Goal: Task Accomplishment & Management: Manage account settings

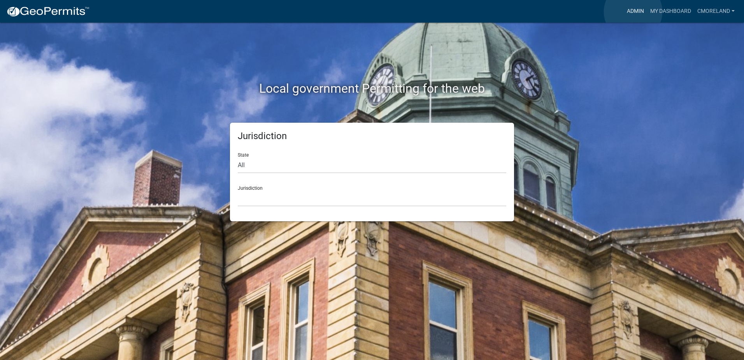
click at [633, 12] on link "Admin" at bounding box center [635, 11] width 23 height 15
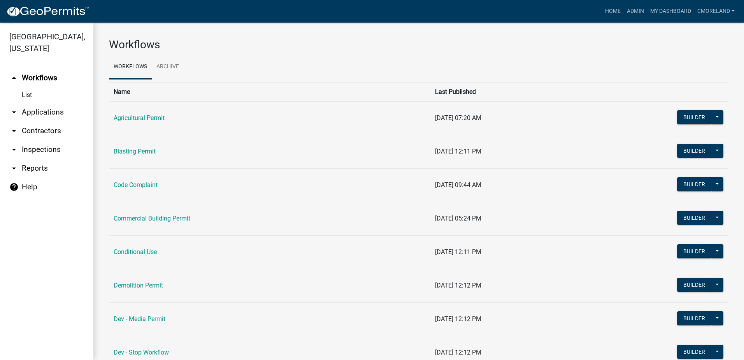
click at [55, 149] on link "arrow_drop_down Inspections" at bounding box center [46, 149] width 93 height 19
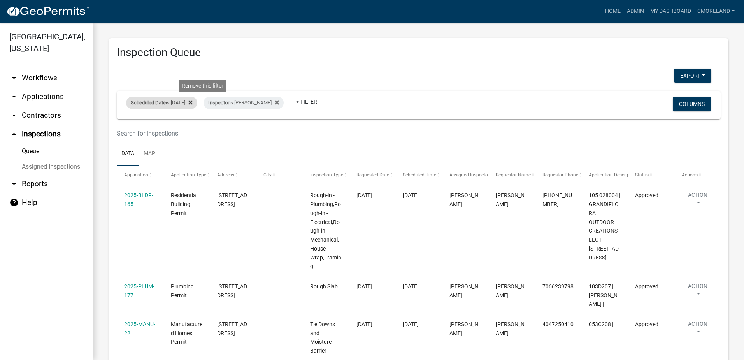
click at [193, 101] on icon at bounding box center [190, 102] width 4 height 6
select select "2: 50"
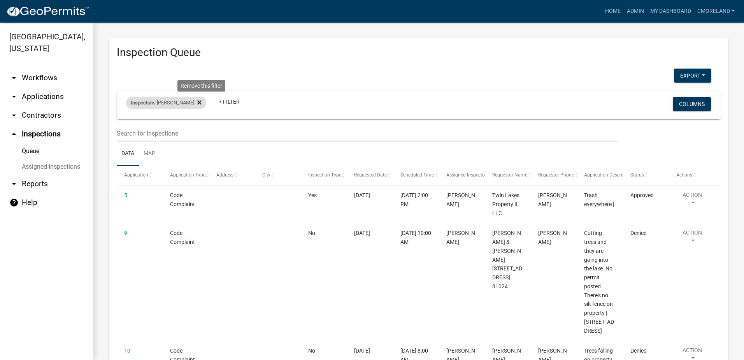
click at [202, 101] on icon at bounding box center [199, 102] width 4 height 6
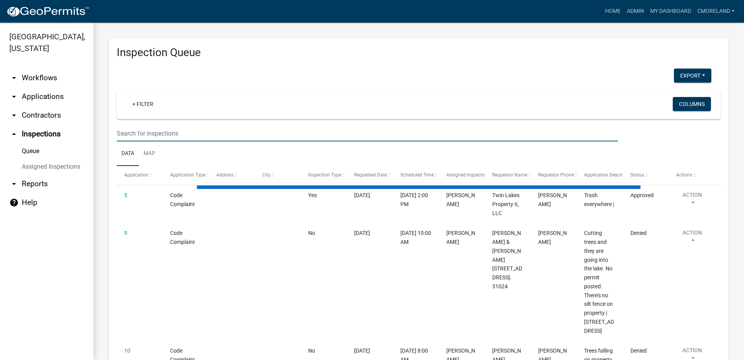
click at [150, 133] on input "text" at bounding box center [367, 133] width 501 height 16
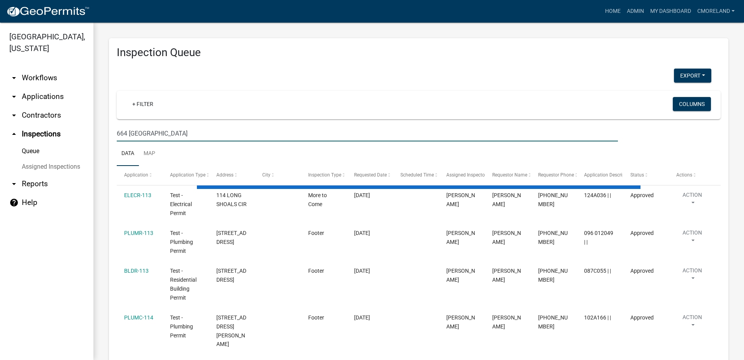
type input "664 [GEOGRAPHIC_DATA]"
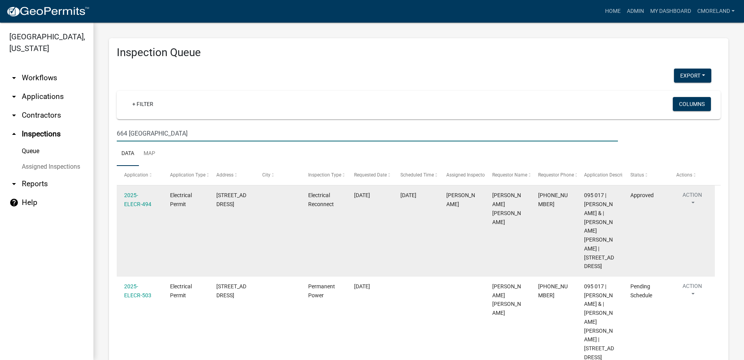
select select "2: 50"
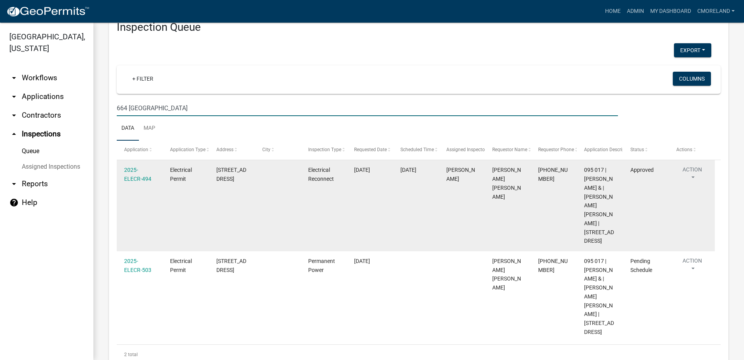
scroll to position [79, 0]
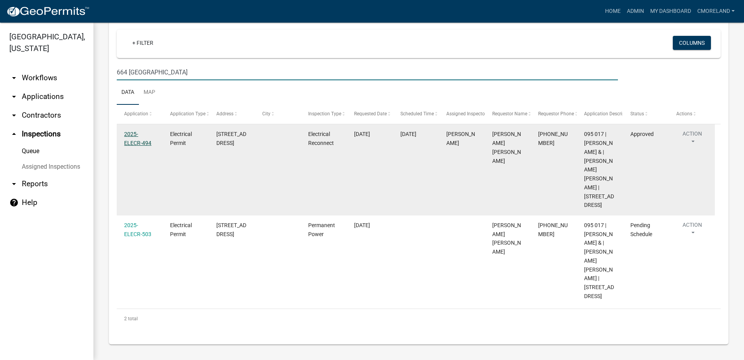
type input "664 [GEOGRAPHIC_DATA]"
click at [137, 131] on link "2025-ELECR-494" at bounding box center [137, 138] width 27 height 15
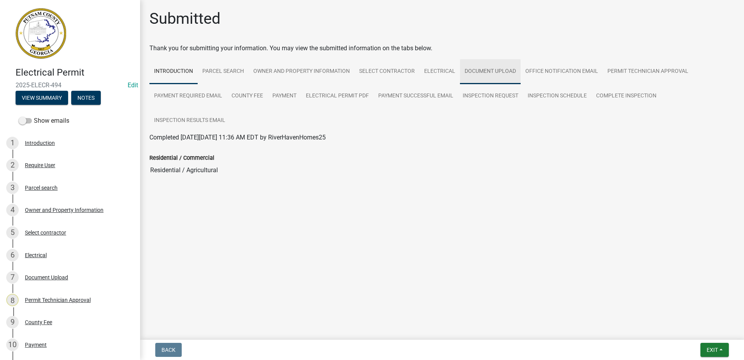
click at [478, 70] on link "Document Upload" at bounding box center [490, 71] width 61 height 25
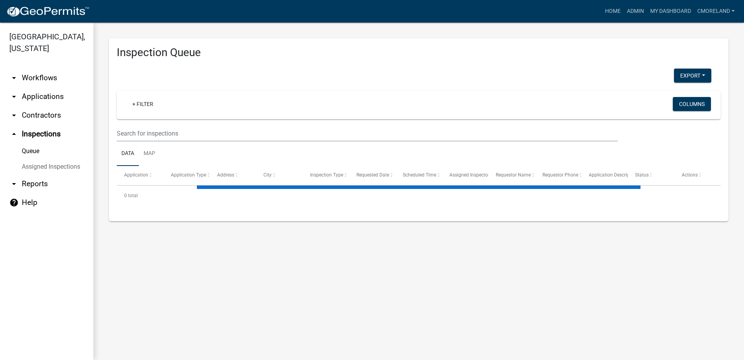
select select "2: 50"
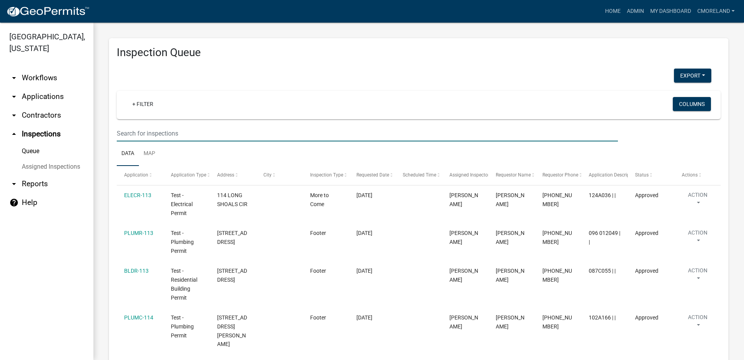
click at [158, 133] on input "text" at bounding box center [367, 133] width 501 height 16
click at [50, 96] on link "arrow_drop_down Applications" at bounding box center [46, 96] width 93 height 19
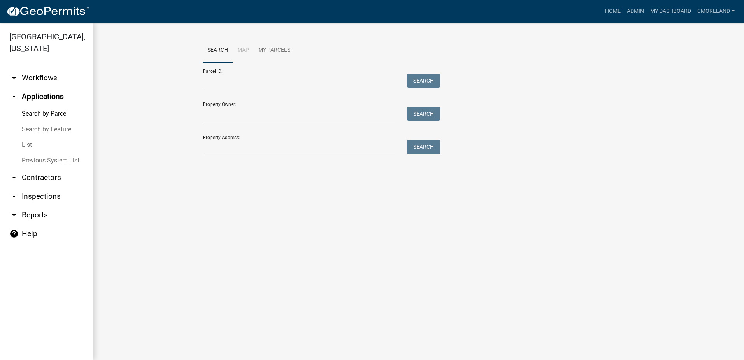
click at [257, 139] on div "Property Address: Search" at bounding box center [319, 142] width 233 height 27
click at [254, 144] on input "Property Address:" at bounding box center [299, 148] width 193 height 16
click at [39, 195] on link "arrow_drop_down Inspections" at bounding box center [46, 196] width 93 height 19
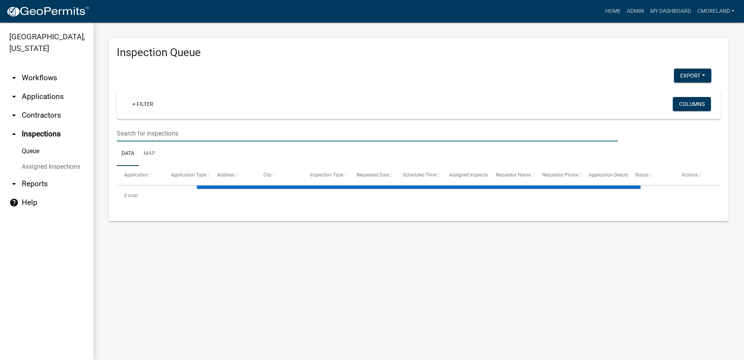
click at [134, 133] on input "text" at bounding box center [367, 133] width 501 height 16
select select "2: 50"
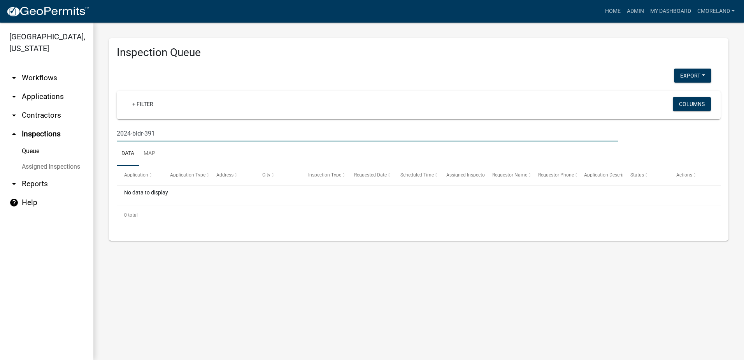
click at [165, 135] on input "2024-bldr-391" at bounding box center [367, 133] width 501 height 16
type input "2"
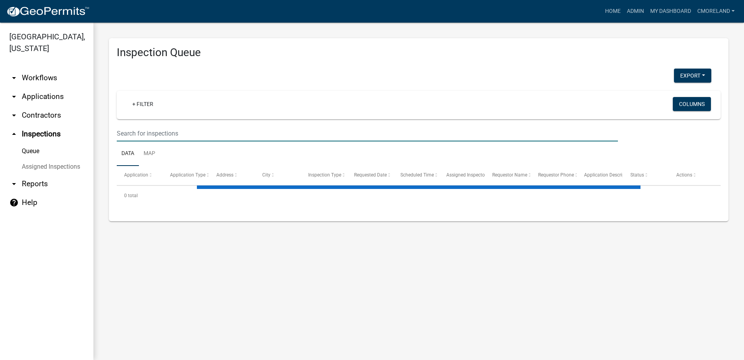
select select "2: 50"
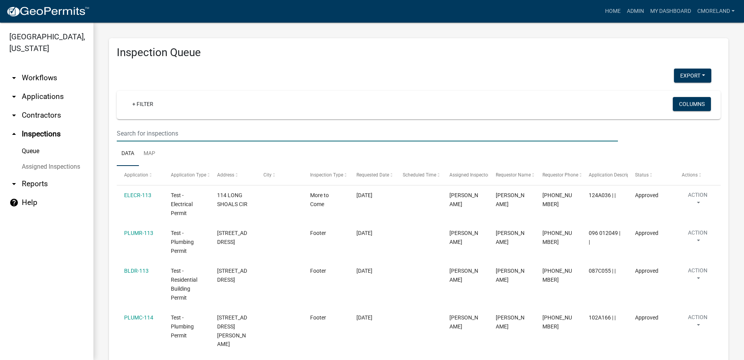
click at [49, 98] on link "arrow_drop_down Applications" at bounding box center [46, 96] width 93 height 19
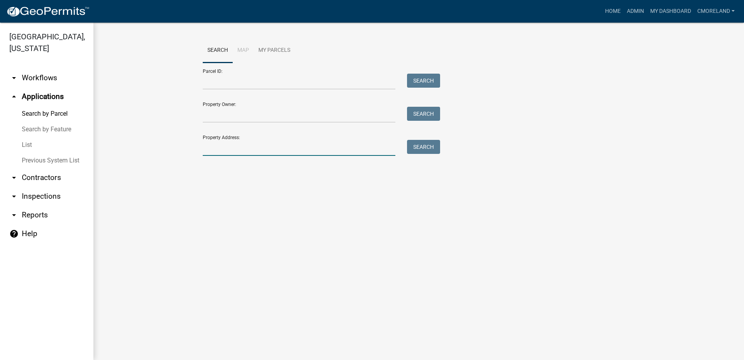
click at [216, 149] on input "Property Address:" at bounding box center [299, 148] width 193 height 16
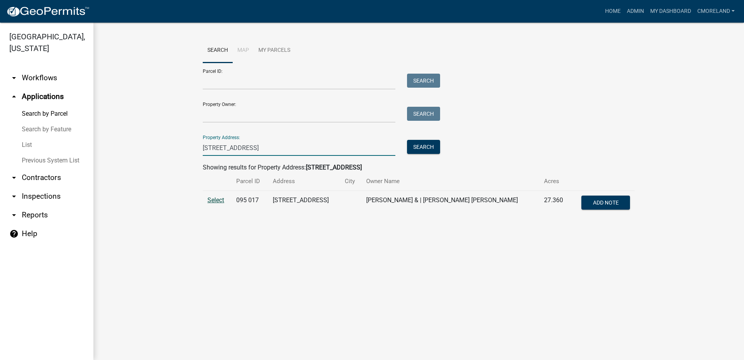
type input "664 greensboro rd"
click at [216, 200] on span "Select" at bounding box center [215, 199] width 17 height 7
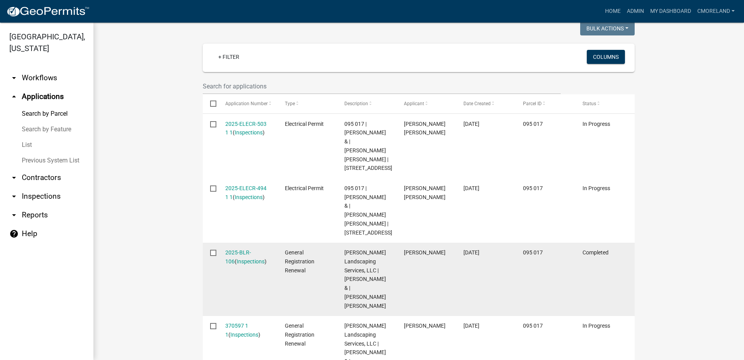
scroll to position [195, 0]
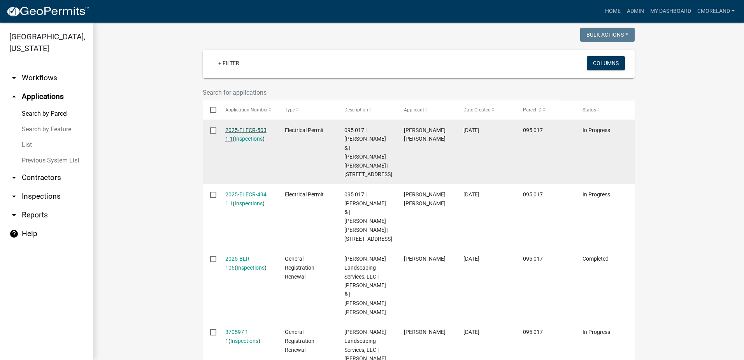
click at [241, 127] on link "2025-ELECR-503 1 1" at bounding box center [245, 134] width 41 height 15
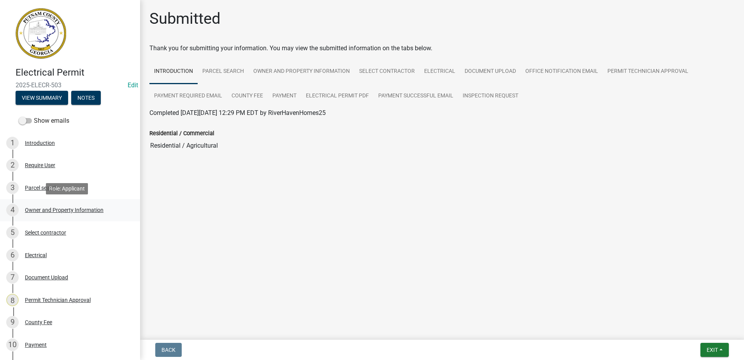
click at [91, 210] on div "Owner and Property Information" at bounding box center [64, 209] width 79 height 5
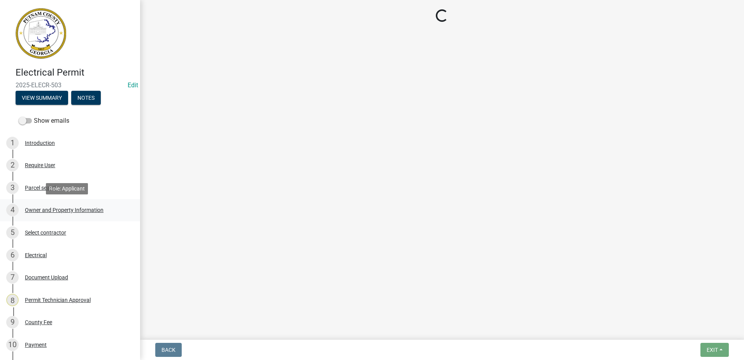
select select "a4366e26-0f82-401b-a682-956e4112ff86"
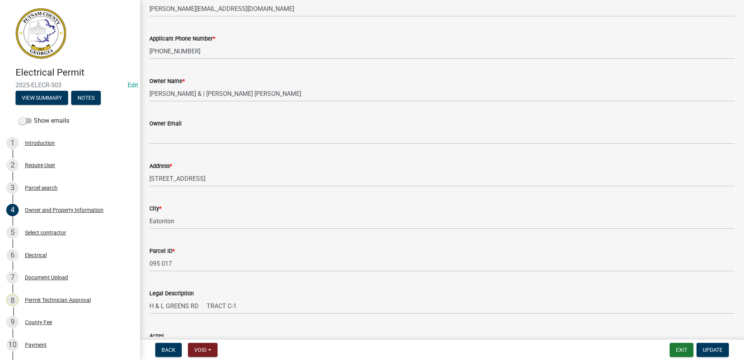
scroll to position [156, 0]
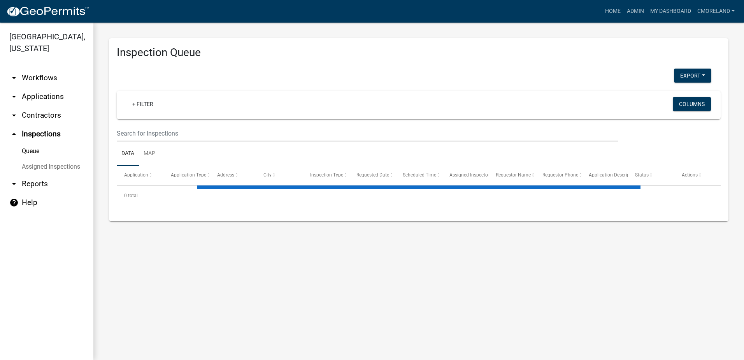
select select "2: 50"
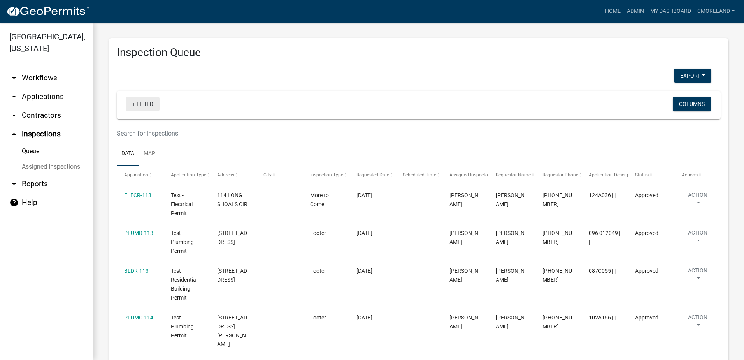
click at [140, 102] on link "+ Filter" at bounding box center [142, 104] width 33 height 14
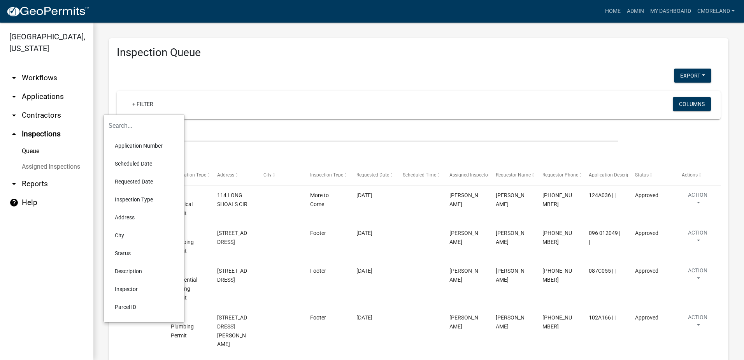
click at [187, 91] on div "+ Filter Columns" at bounding box center [418, 105] width 597 height 28
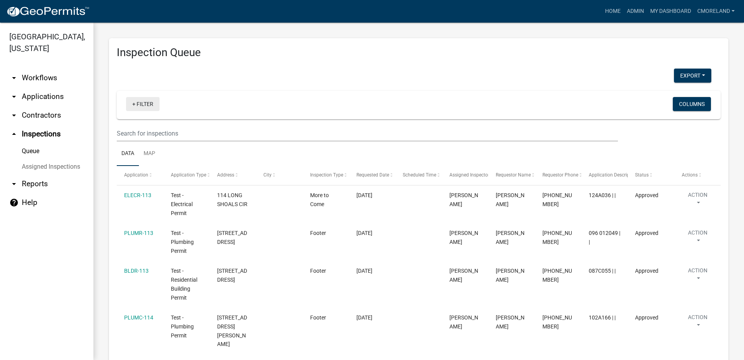
click at [149, 105] on link "+ Filter" at bounding box center [142, 104] width 33 height 14
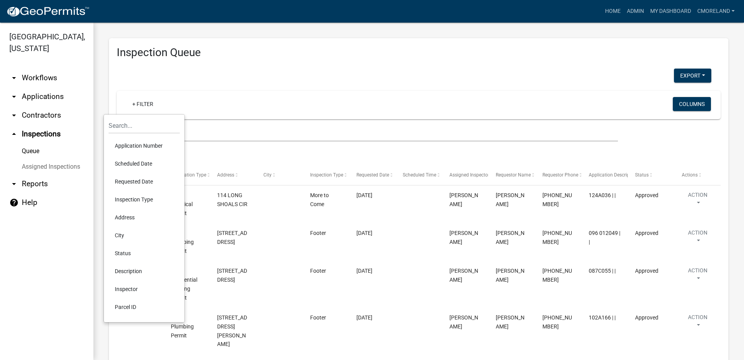
click at [133, 164] on li "Scheduled Date" at bounding box center [144, 163] width 71 height 18
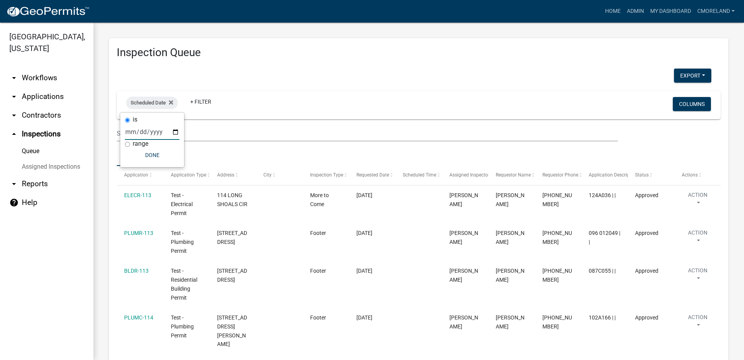
click at [176, 132] on input "date" at bounding box center [152, 132] width 54 height 16
type input "[DATE]"
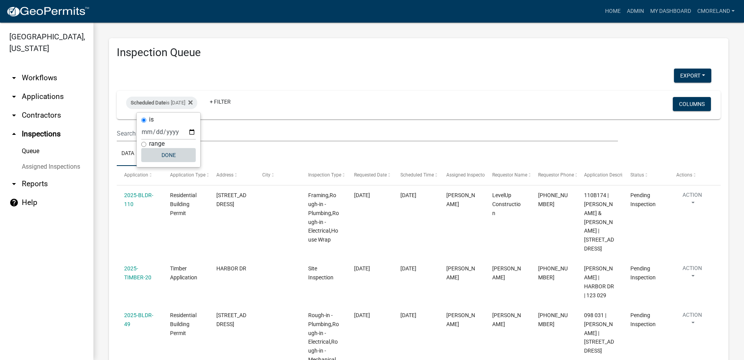
click at [175, 152] on button "Done" at bounding box center [168, 155] width 54 height 14
click at [237, 102] on link "+ Filter" at bounding box center [219, 102] width 33 height 14
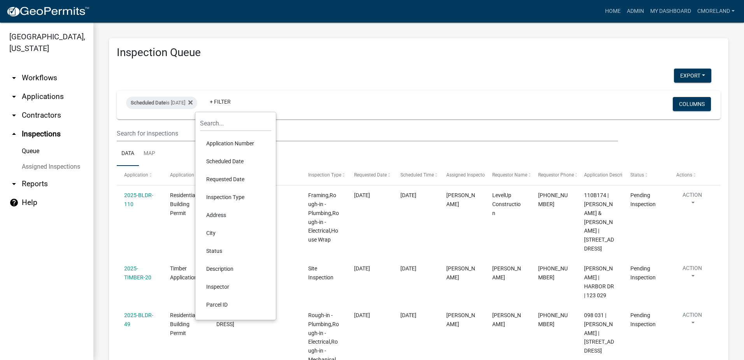
click at [224, 286] on li "Inspector" at bounding box center [235, 286] width 71 height 18
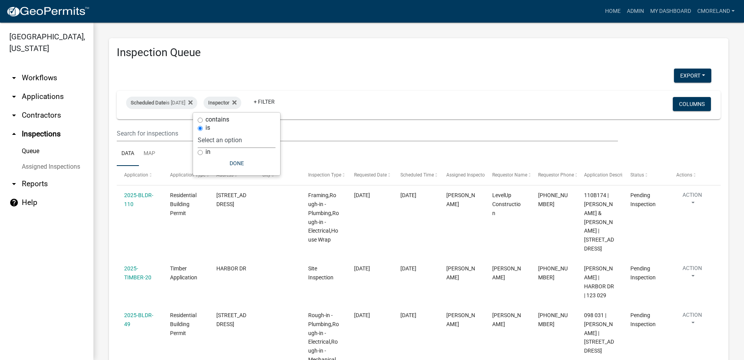
click at [256, 147] on select "Select an option None [PERSON_NAME] [PERSON_NAME] [PERSON_NAME] Quistan [PERSON…" at bounding box center [237, 140] width 78 height 16
select select "a0ea4169-8540-4a2c-b9f4-cf4c1ffdeb95"
click at [221, 132] on select "Select an option None [PERSON_NAME] [PERSON_NAME] [PERSON_NAME] Quistan [PERSON…" at bounding box center [237, 140] width 78 height 16
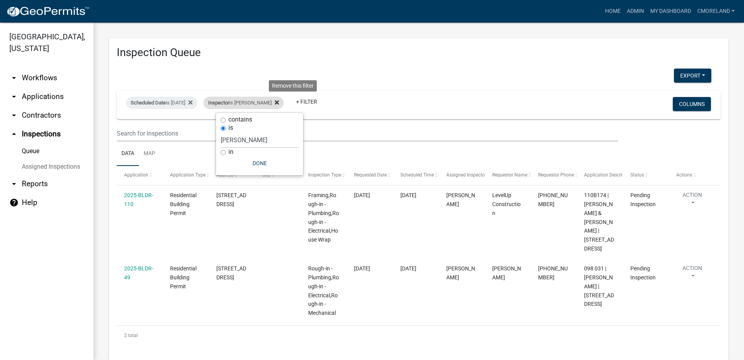
click at [279, 101] on icon at bounding box center [277, 102] width 4 height 4
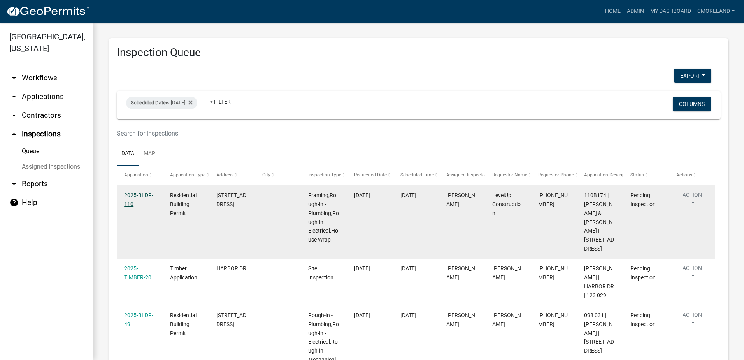
click at [142, 192] on link "2025-BLDR-110" at bounding box center [138, 199] width 29 height 15
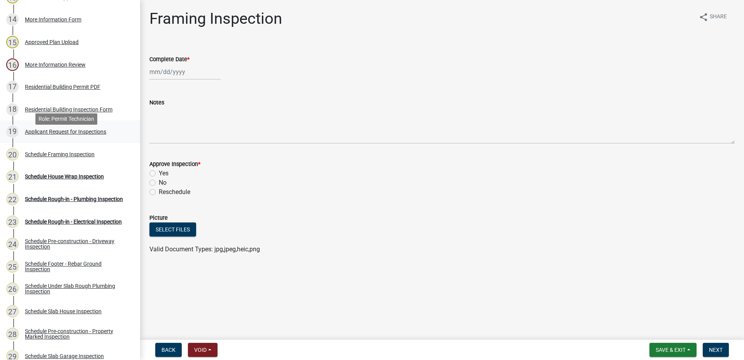
scroll to position [428, 0]
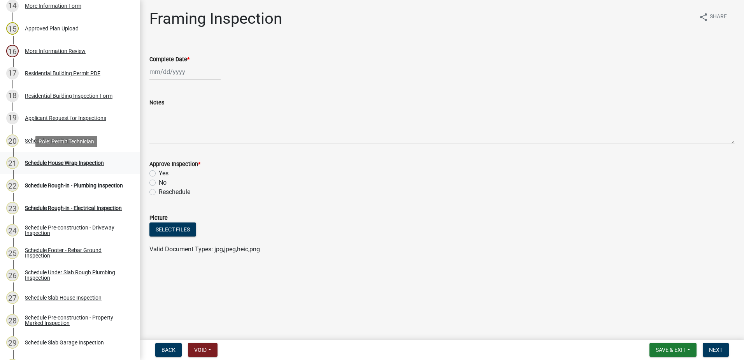
click at [63, 161] on div "Schedule House Wrap Inspection" at bounding box center [64, 162] width 79 height 5
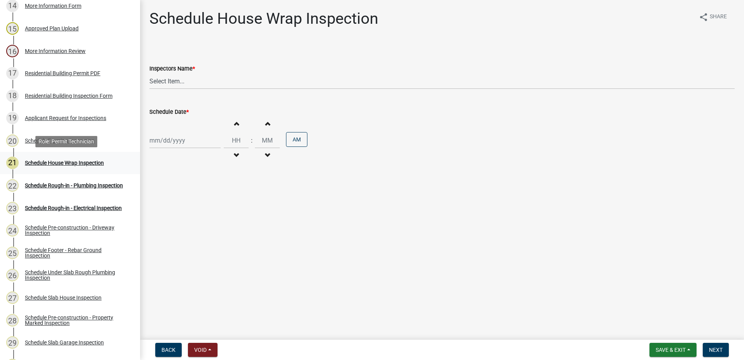
click at [64, 161] on div "Schedule House Wrap Inspection" at bounding box center [64, 162] width 79 height 5
click at [170, 79] on select "Select Item... mrivera ([PERSON_NAME]) [PERSON_NAME] ([PERSON_NAME] ([PERSON_NA…" at bounding box center [441, 81] width 585 height 16
select select "07642ab0-564c-47bb-824b-0ccf2da83593"
click at [149, 73] on select "Select Item... mrivera ([PERSON_NAME]) [PERSON_NAME] ([PERSON_NAME] ([PERSON_NA…" at bounding box center [441, 81] width 585 height 16
click at [182, 141] on div at bounding box center [184, 140] width 71 height 16
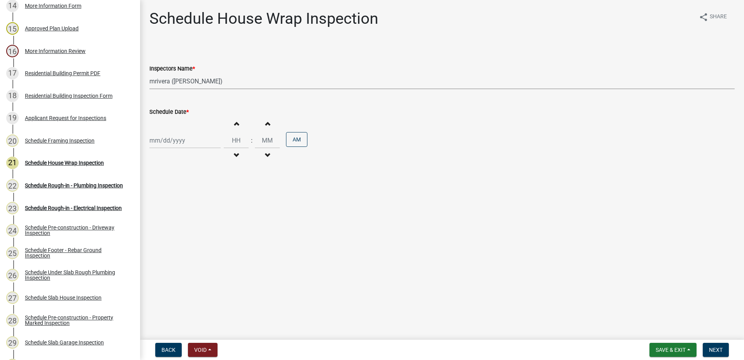
select select "9"
select select "2025"
click at [197, 192] on div "11" at bounding box center [194, 194] width 12 height 12
type input "[DATE]"
click at [719, 346] on span "Next" at bounding box center [716, 349] width 14 height 6
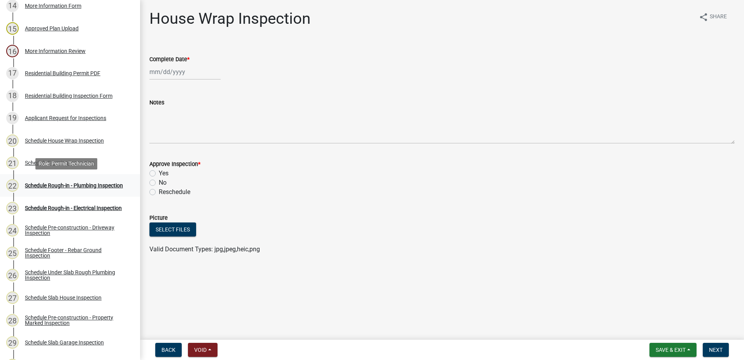
click at [73, 182] on div "Schedule Rough-in - Plumbing Inspection" at bounding box center [74, 184] width 98 height 5
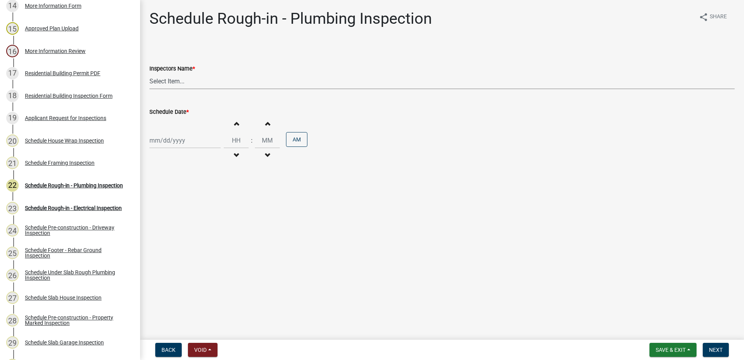
click at [189, 80] on select "Select Item... mrivera ([PERSON_NAME]) [PERSON_NAME] ([PERSON_NAME] ([PERSON_NA…" at bounding box center [441, 81] width 585 height 16
select select "07642ab0-564c-47bb-824b-0ccf2da83593"
click at [149, 73] on select "Select Item... mrivera ([PERSON_NAME]) [PERSON_NAME] ([PERSON_NAME] ([PERSON_NA…" at bounding box center [441, 81] width 585 height 16
click at [186, 142] on div at bounding box center [184, 140] width 71 height 16
select select "9"
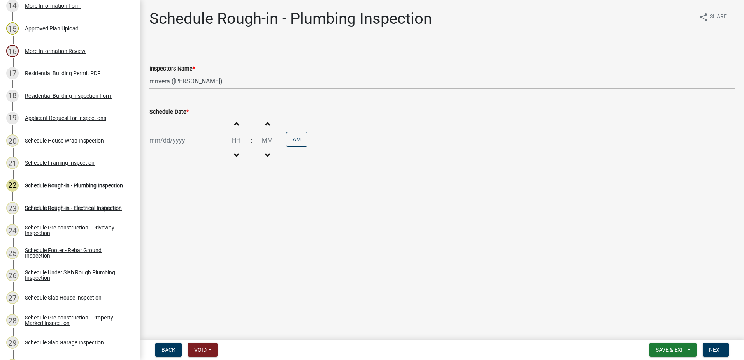
select select "2025"
click at [196, 195] on div "11" at bounding box center [194, 194] width 12 height 12
type input "[DATE]"
click at [713, 346] on span "Next" at bounding box center [716, 349] width 14 height 6
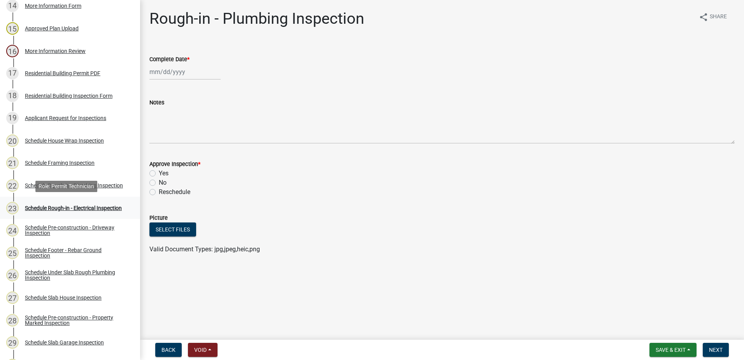
click at [79, 205] on div "Schedule Rough-in - Electrical Inspection" at bounding box center [73, 207] width 97 height 5
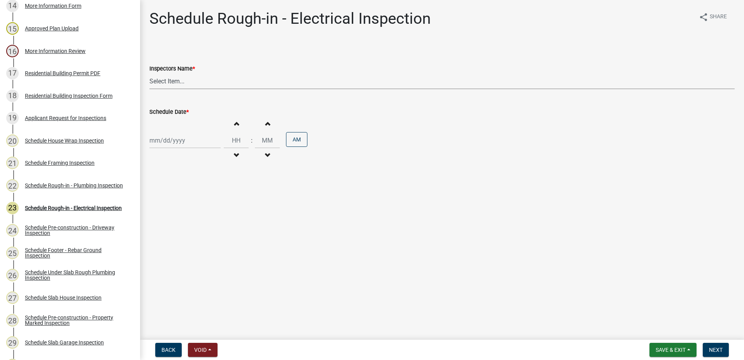
click at [178, 81] on select "Select Item... mrivera ([PERSON_NAME]) [PERSON_NAME] ([PERSON_NAME] ([PERSON_NA…" at bounding box center [441, 81] width 585 height 16
select select "07642ab0-564c-47bb-824b-0ccf2da83593"
click at [149, 73] on select "Select Item... mrivera ([PERSON_NAME]) [PERSON_NAME] ([PERSON_NAME] ([PERSON_NA…" at bounding box center [441, 81] width 585 height 16
click at [172, 141] on div at bounding box center [184, 140] width 71 height 16
select select "9"
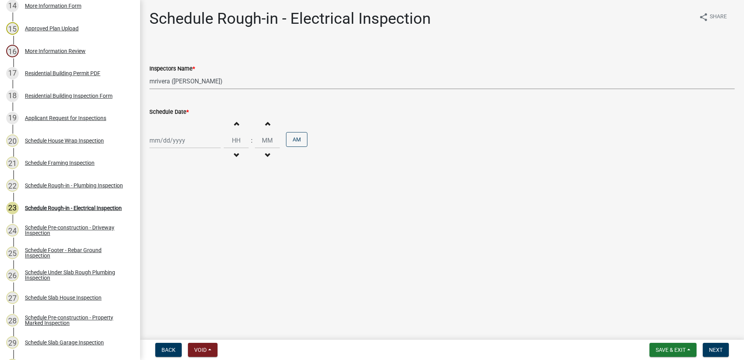
select select "2025"
click at [196, 193] on div "11" at bounding box center [194, 194] width 12 height 12
type input "[DATE]"
click at [714, 347] on span "Next" at bounding box center [716, 349] width 14 height 6
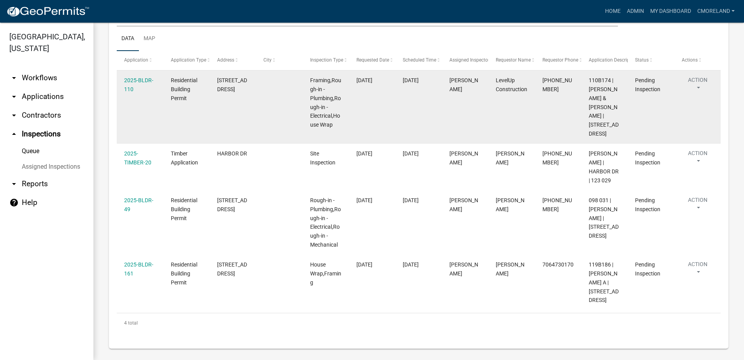
scroll to position [119, 0]
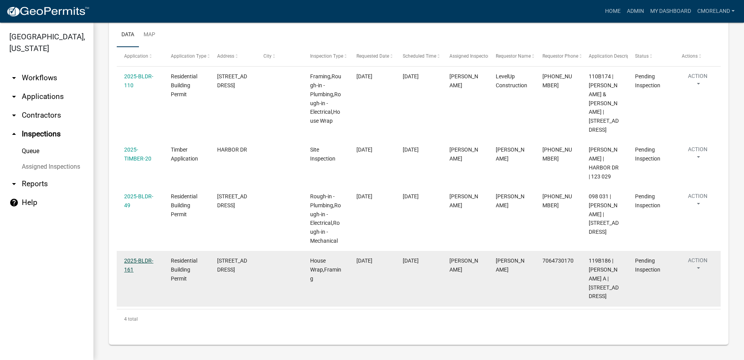
click at [144, 257] on link "2025-BLDR-161" at bounding box center [138, 264] width 29 height 15
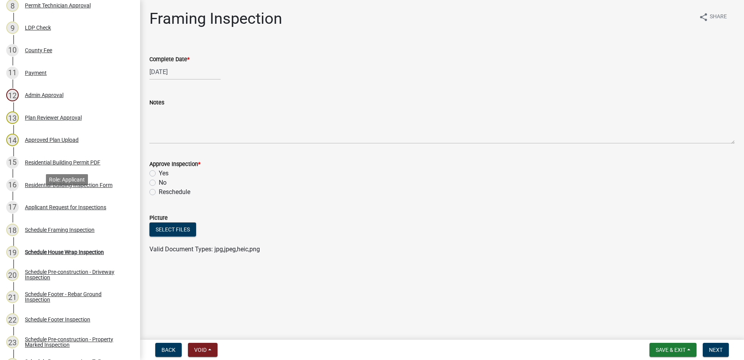
scroll to position [311, 0]
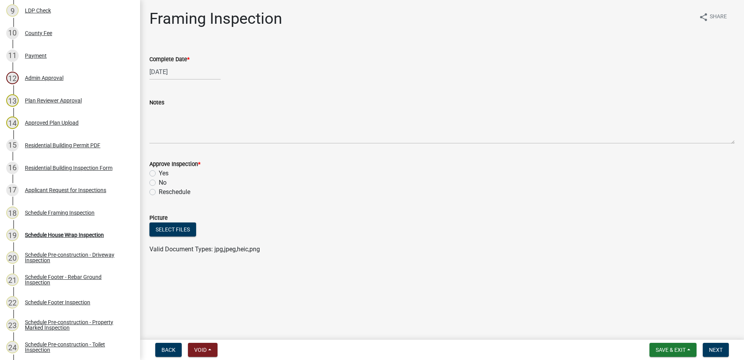
click at [189, 72] on div "[DATE]" at bounding box center [184, 72] width 71 height 16
select select "9"
select select "2025"
click at [198, 70] on input "[DATE]" at bounding box center [184, 72] width 71 height 16
type input "0"
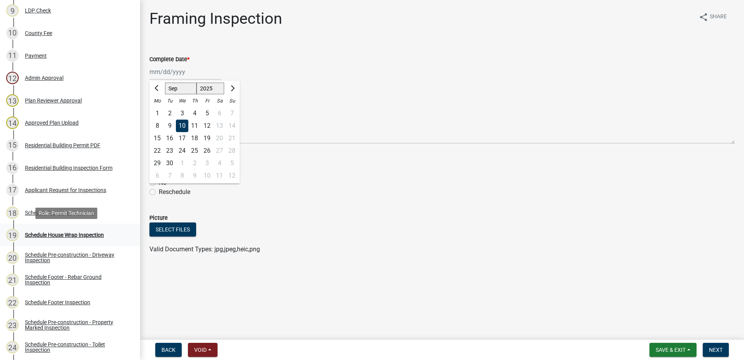
click at [82, 234] on div "Schedule House Wrap Inspection" at bounding box center [64, 234] width 79 height 5
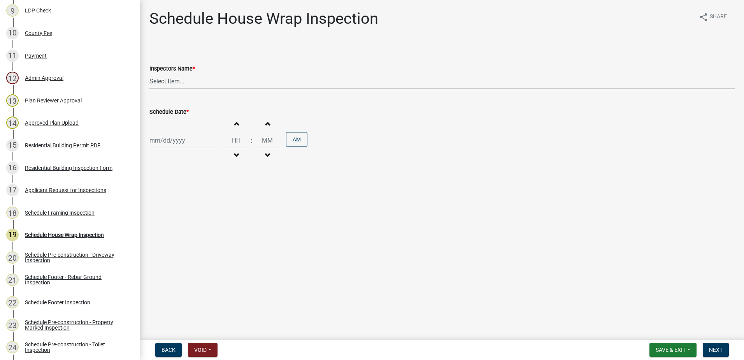
click at [194, 82] on select "Select Item... mrivera ([PERSON_NAME]) [PERSON_NAME] ([PERSON_NAME] ([PERSON_NA…" at bounding box center [441, 81] width 585 height 16
select select "07642ab0-564c-47bb-824b-0ccf2da83593"
click at [149, 73] on select "Select Item... mrivera ([PERSON_NAME]) [PERSON_NAME] ([PERSON_NAME] ([PERSON_NA…" at bounding box center [441, 81] width 585 height 16
click at [185, 144] on div at bounding box center [184, 140] width 71 height 16
select select "9"
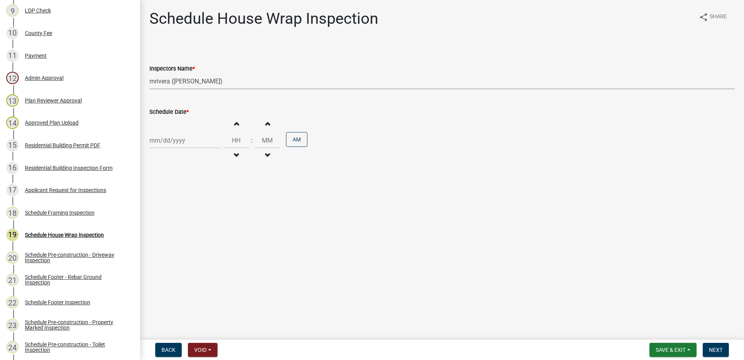
select select "2025"
click at [193, 194] on div "11" at bounding box center [194, 194] width 12 height 12
type input "[DATE]"
click at [711, 346] on span "Next" at bounding box center [716, 349] width 14 height 6
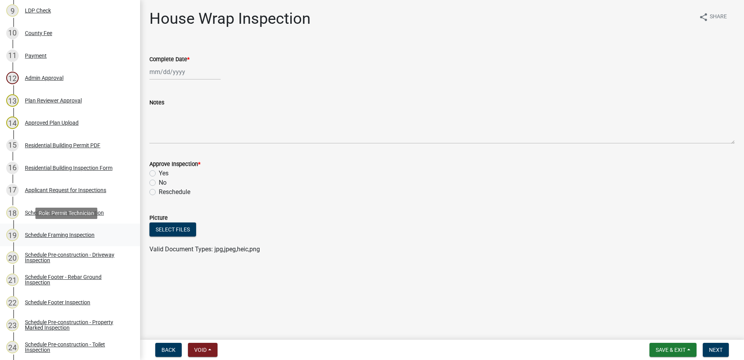
click at [71, 233] on div "Schedule Framing Inspection" at bounding box center [60, 234] width 70 height 5
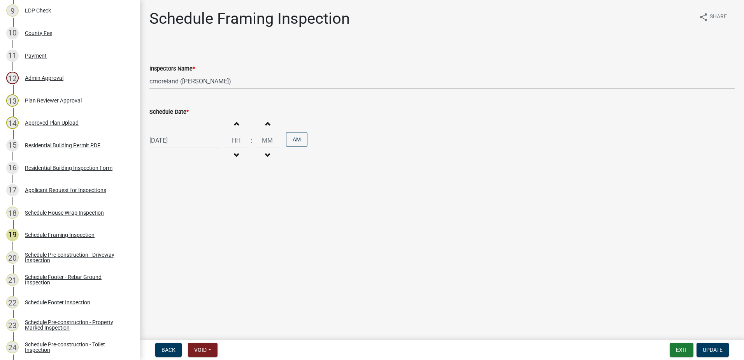
click at [250, 79] on select "Select Item... mrivera ([PERSON_NAME]) [PERSON_NAME] ([PERSON_NAME] ([PERSON_NA…" at bounding box center [441, 81] width 585 height 16
select select "07642ab0-564c-47bb-824b-0ccf2da83593"
click at [149, 73] on select "Select Item... mrivera ([PERSON_NAME]) [PERSON_NAME] ([PERSON_NAME] ([PERSON_NA…" at bounding box center [441, 81] width 585 height 16
click at [707, 349] on span "Update" at bounding box center [713, 349] width 20 height 6
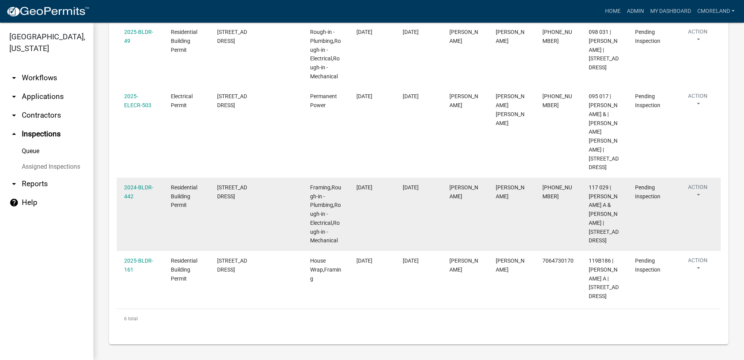
scroll to position [292, 0]
click at [142, 184] on link "2024-BLDR-442" at bounding box center [138, 191] width 29 height 15
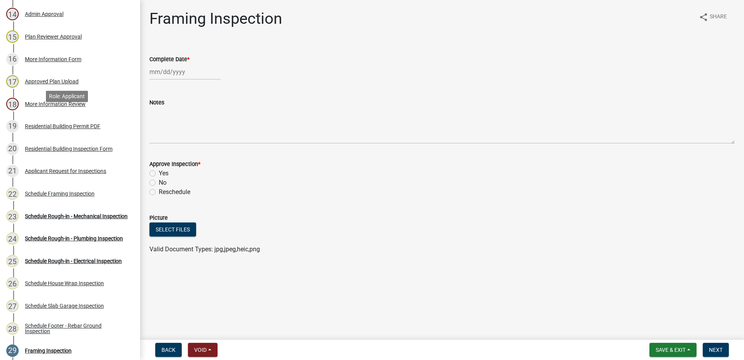
scroll to position [428, 0]
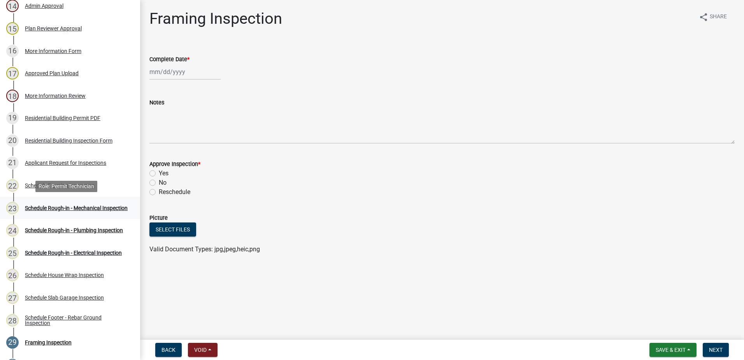
click at [54, 205] on div "Schedule Rough-in - Mechanical Inspection" at bounding box center [76, 207] width 103 height 5
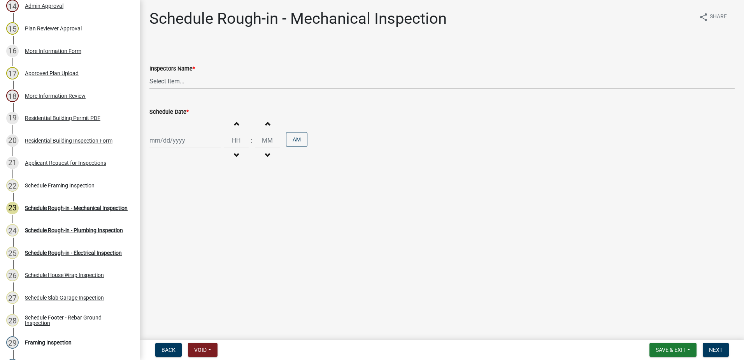
click at [163, 82] on select "Select Item... mrivera ([PERSON_NAME]) [PERSON_NAME] ([PERSON_NAME] ([PERSON_NA…" at bounding box center [441, 81] width 585 height 16
select select "07642ab0-564c-47bb-824b-0ccf2da83593"
click at [149, 73] on select "Select Item... mrivera ([PERSON_NAME]) [PERSON_NAME] ([PERSON_NAME] ([PERSON_NA…" at bounding box center [441, 81] width 585 height 16
click at [174, 141] on div at bounding box center [184, 140] width 71 height 16
select select "9"
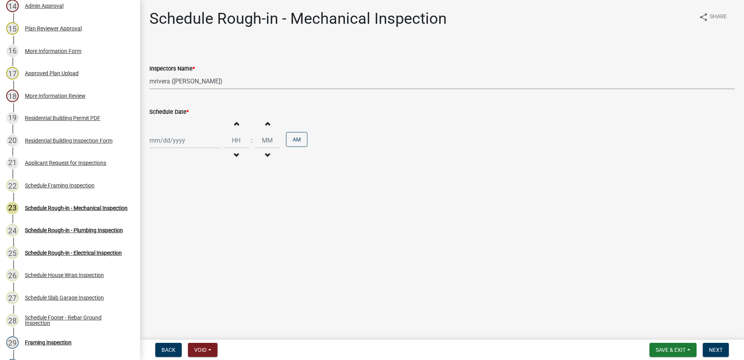
select select "2025"
click at [193, 194] on div "11" at bounding box center [194, 194] width 12 height 12
type input "[DATE]"
click at [719, 346] on button "Next" at bounding box center [716, 349] width 26 height 14
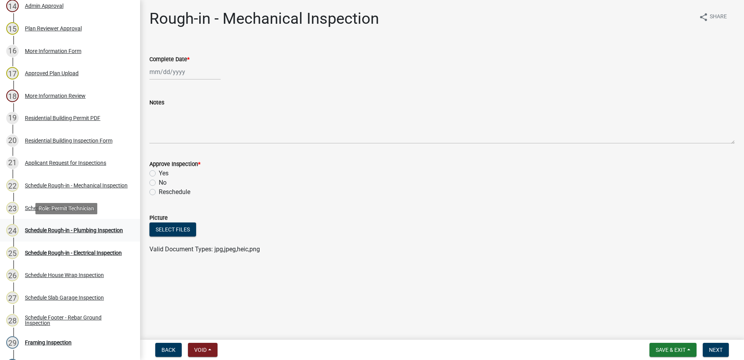
click at [51, 228] on div "Schedule Rough-in - Plumbing Inspection" at bounding box center [74, 229] width 98 height 5
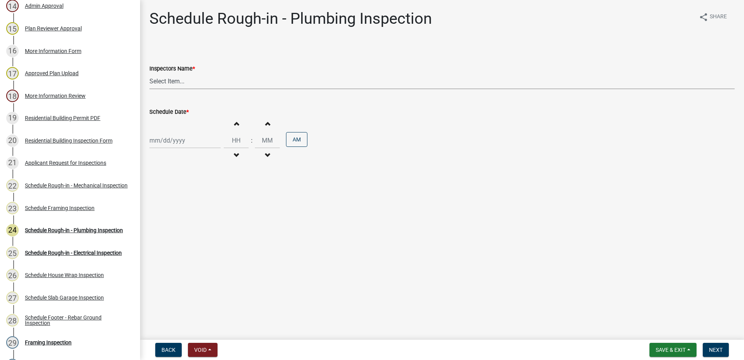
click at [200, 83] on select "Select Item... mrivera ([PERSON_NAME]) [PERSON_NAME] ([PERSON_NAME] ([PERSON_NA…" at bounding box center [441, 81] width 585 height 16
select select "07642ab0-564c-47bb-824b-0ccf2da83593"
click at [149, 73] on select "Select Item... mrivera ([PERSON_NAME]) [PERSON_NAME] ([PERSON_NAME] ([PERSON_NA…" at bounding box center [441, 81] width 585 height 16
select select "9"
select select "2025"
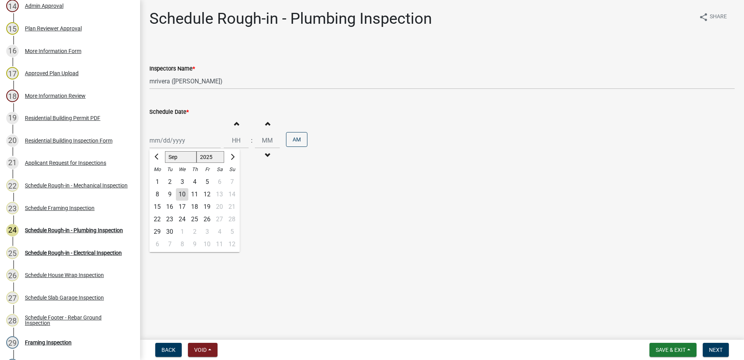
click at [184, 142] on div "Jan Feb Mar Apr May Jun Jul Aug Sep Oct Nov Dec 1525 1526 1527 1528 1529 1530 1…" at bounding box center [184, 140] width 71 height 16
click at [195, 195] on div "11" at bounding box center [194, 194] width 12 height 12
type input "[DATE]"
click at [719, 346] on span "Next" at bounding box center [716, 349] width 14 height 6
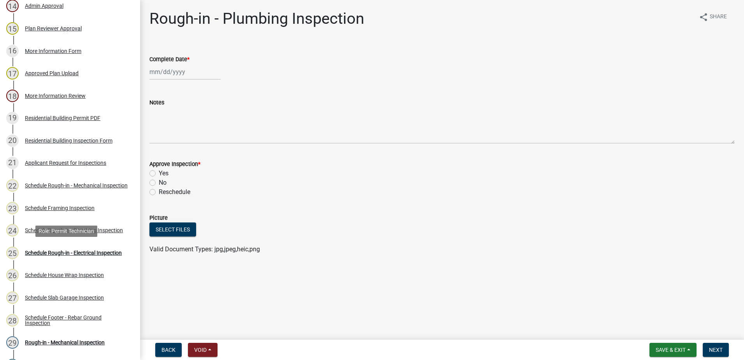
click at [60, 250] on div "Schedule Rough-in - Electrical Inspection" at bounding box center [73, 252] width 97 height 5
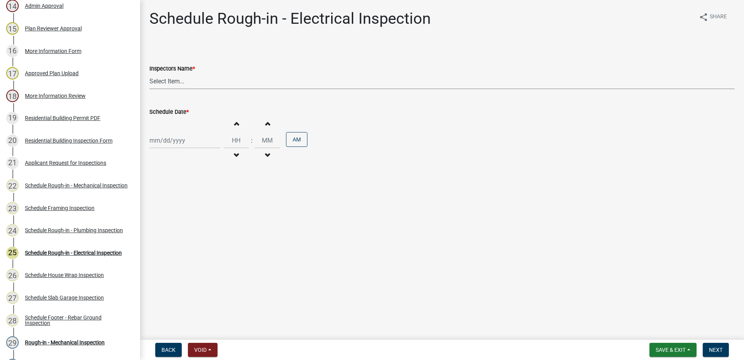
click at [198, 84] on select "Select Item... mrivera ([PERSON_NAME]) [PERSON_NAME] ([PERSON_NAME] ([PERSON_NA…" at bounding box center [441, 81] width 585 height 16
select select "07642ab0-564c-47bb-824b-0ccf2da83593"
click at [149, 73] on select "Select Item... mrivera ([PERSON_NAME]) [PERSON_NAME] ([PERSON_NAME] ([PERSON_NA…" at bounding box center [441, 81] width 585 height 16
select select "9"
select select "2025"
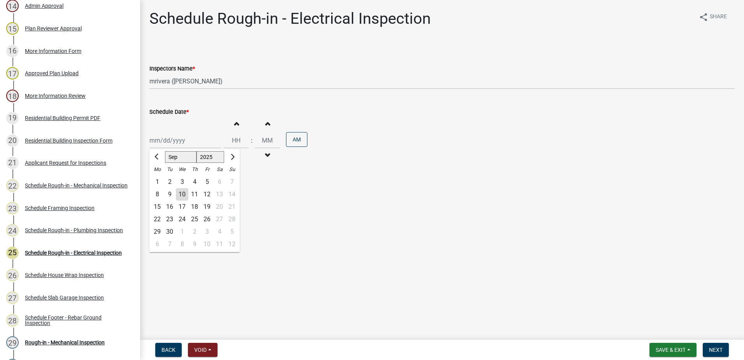
click at [189, 141] on div "Jan Feb Mar Apr May Jun Jul Aug Sep Oct Nov Dec 1525 1526 1527 1528 1529 1530 1…" at bounding box center [184, 140] width 71 height 16
click at [193, 193] on div "11" at bounding box center [194, 194] width 12 height 12
type input "[DATE]"
click at [719, 346] on span "Next" at bounding box center [716, 349] width 14 height 6
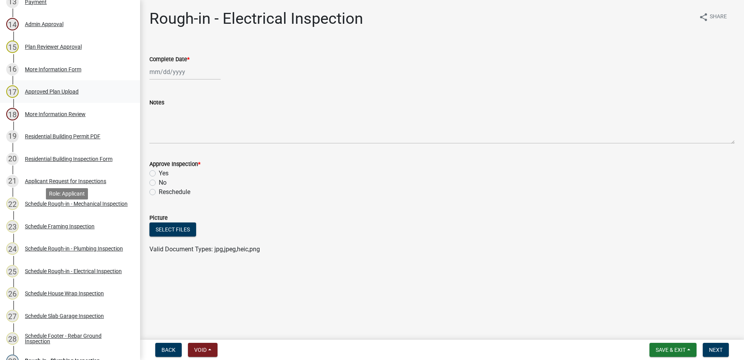
scroll to position [195, 0]
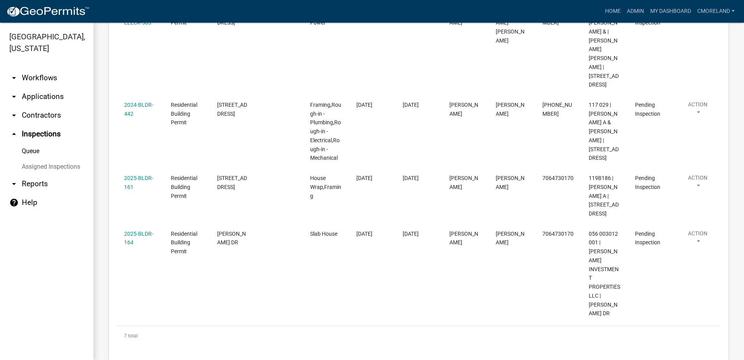
scroll to position [374, 0]
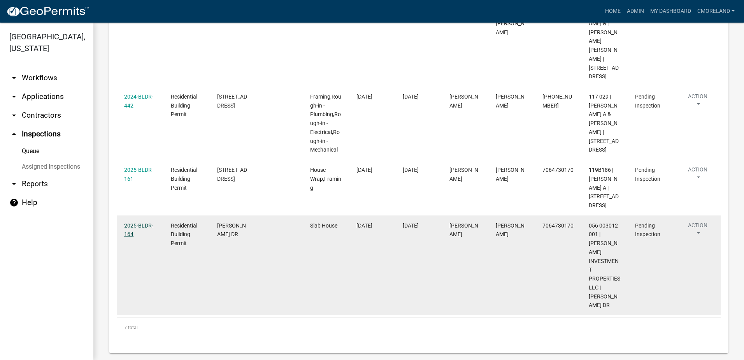
click at [141, 234] on link "2025-BLDR-164" at bounding box center [138, 229] width 29 height 15
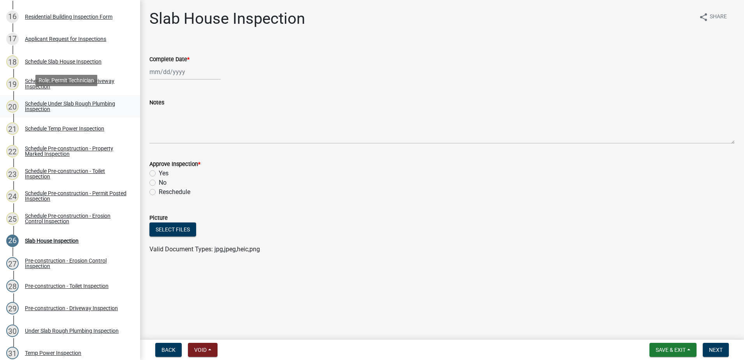
scroll to position [467, 0]
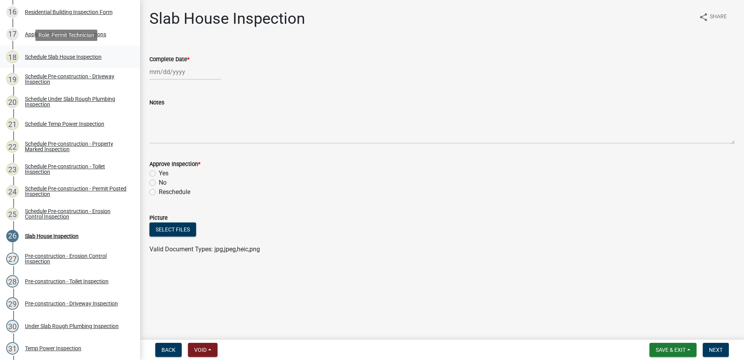
click at [50, 56] on div "Schedule Slab House Inspection" at bounding box center [63, 56] width 77 height 5
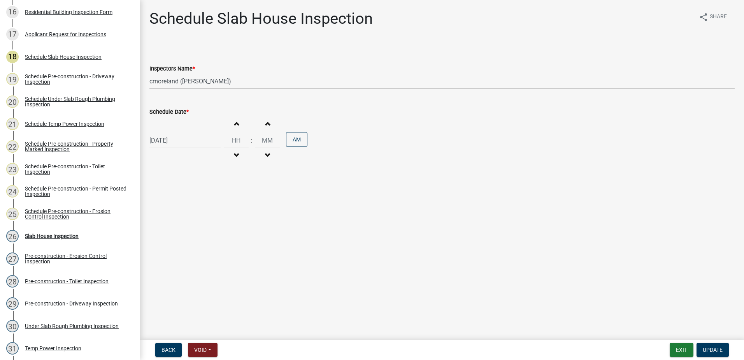
click at [247, 82] on select "Select Item... mrivera ([PERSON_NAME]) [PERSON_NAME] ([PERSON_NAME] ([PERSON_NA…" at bounding box center [441, 81] width 585 height 16
select select "07642ab0-564c-47bb-824b-0ccf2da83593"
click at [149, 73] on select "Select Item... mrivera ([PERSON_NAME]) [PERSON_NAME] ([PERSON_NAME] ([PERSON_NA…" at bounding box center [441, 81] width 585 height 16
click at [710, 348] on span "Update" at bounding box center [713, 349] width 20 height 6
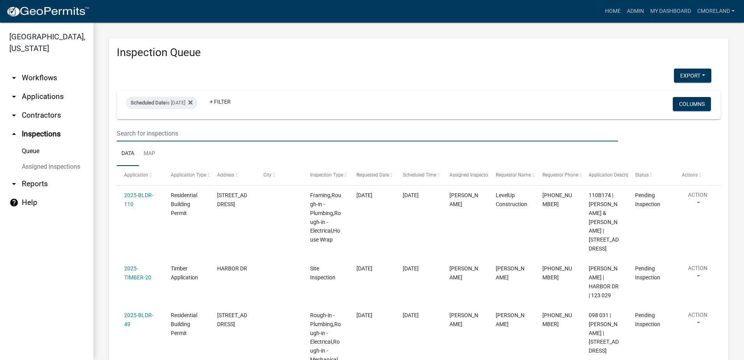
click at [196, 133] on input "text" at bounding box center [367, 133] width 501 height 16
click at [193, 102] on icon at bounding box center [190, 102] width 4 height 4
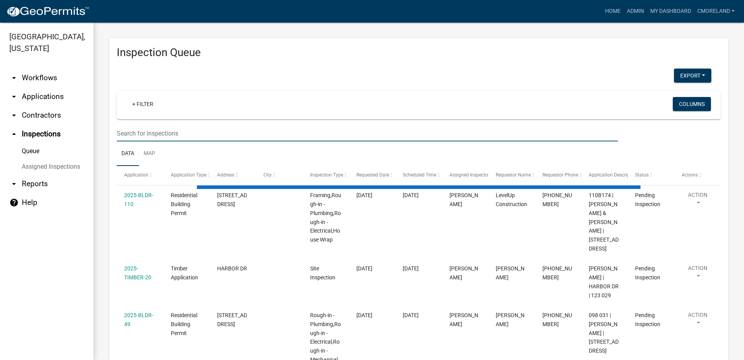
click at [168, 133] on input "text" at bounding box center [367, 133] width 501 height 16
select select "2: 50"
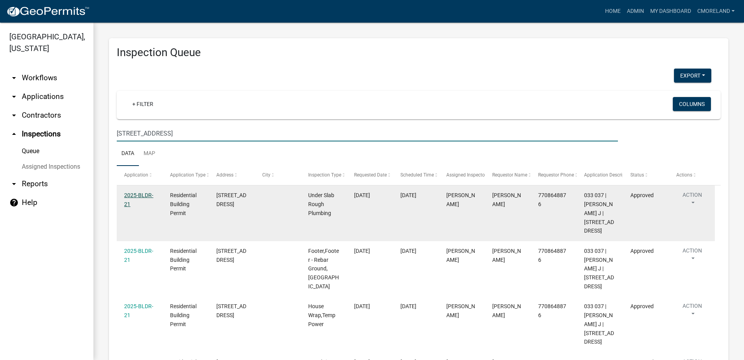
type input "559 glenwood spr"
click at [142, 193] on link "2025-BLDR-21" at bounding box center [138, 199] width 29 height 15
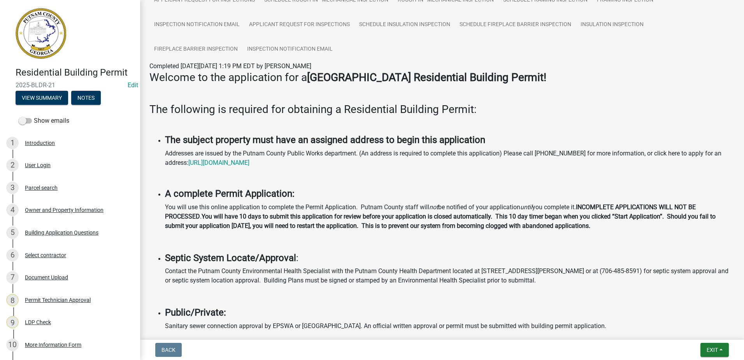
scroll to position [311, 0]
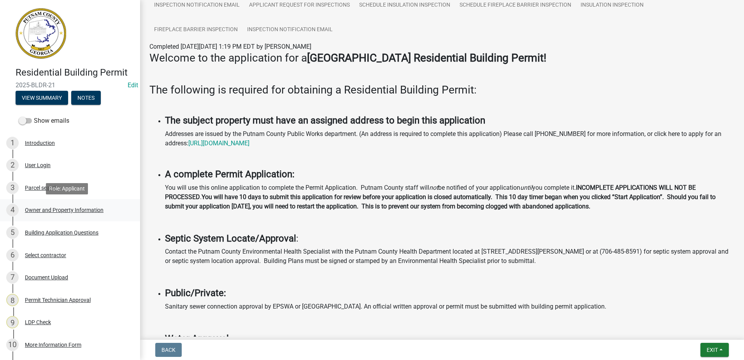
click at [79, 209] on div "Owner and Property Information" at bounding box center [64, 209] width 79 height 5
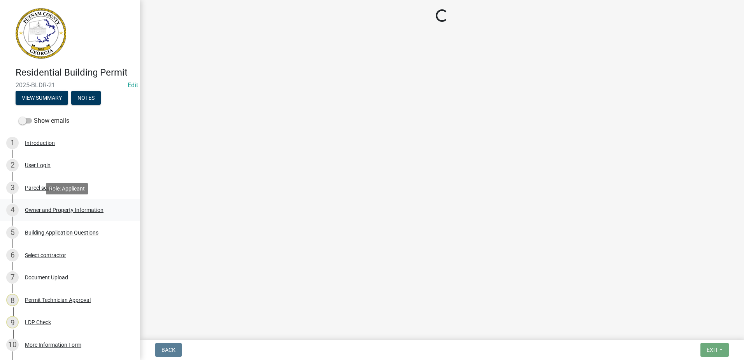
select select "a4366e26-0f82-401b-a682-956e4112ff86"
select select "83394b22-4a11-496c-8e5c-75ade2e72faf"
select select "ece5c1a9-df30-4702-9587-5deee23533b7"
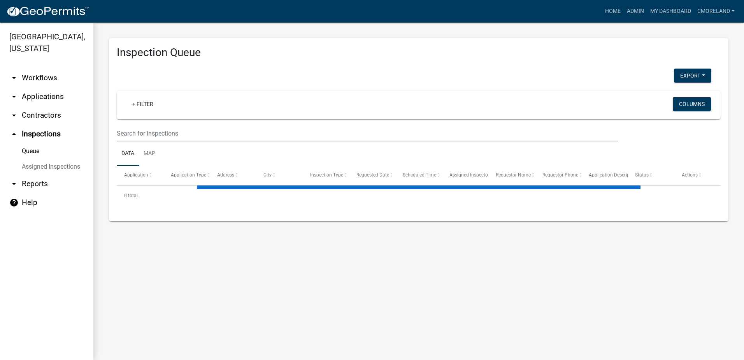
select select "2: 50"
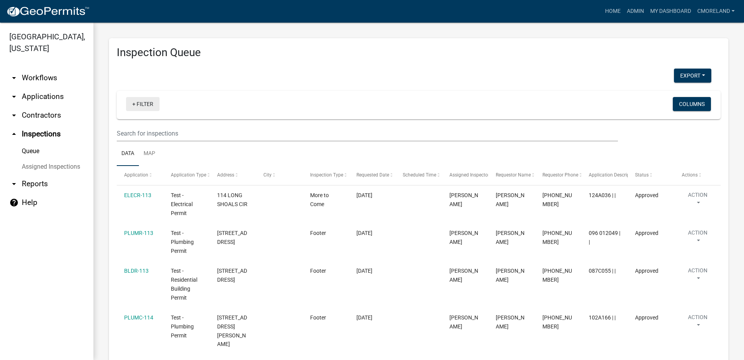
click at [142, 104] on link "+ Filter" at bounding box center [142, 104] width 33 height 14
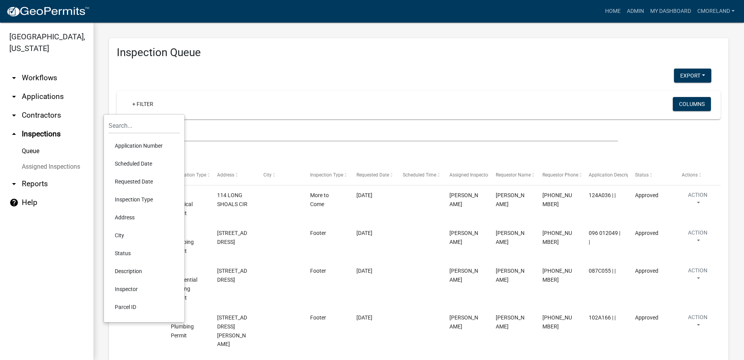
click at [135, 160] on li "Scheduled Date" at bounding box center [144, 163] width 71 height 18
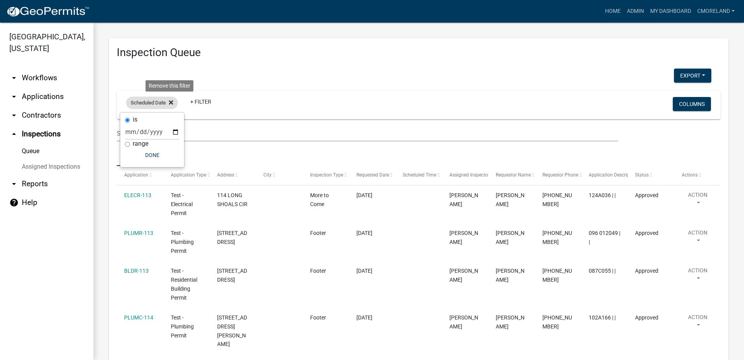
click at [171, 102] on icon at bounding box center [171, 102] width 4 height 4
click at [144, 106] on link "+ Filter" at bounding box center [142, 104] width 33 height 14
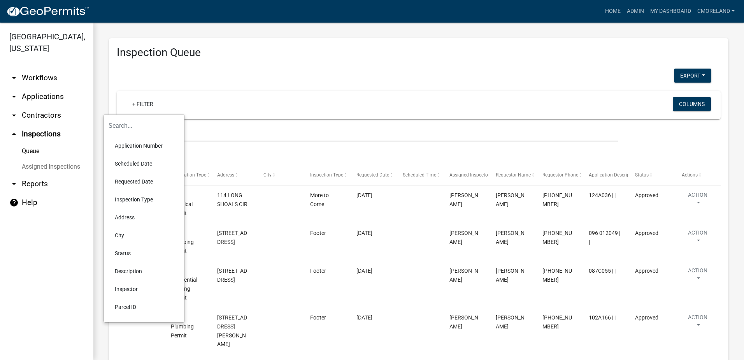
click at [135, 181] on li "Requested Date" at bounding box center [144, 181] width 71 height 18
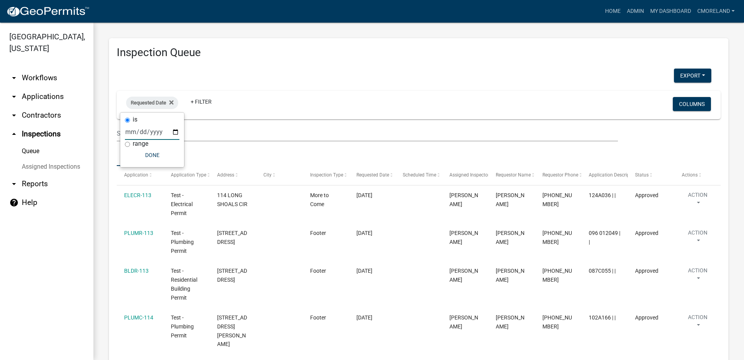
click at [175, 132] on input "date" at bounding box center [152, 132] width 54 height 16
type input "[DATE]"
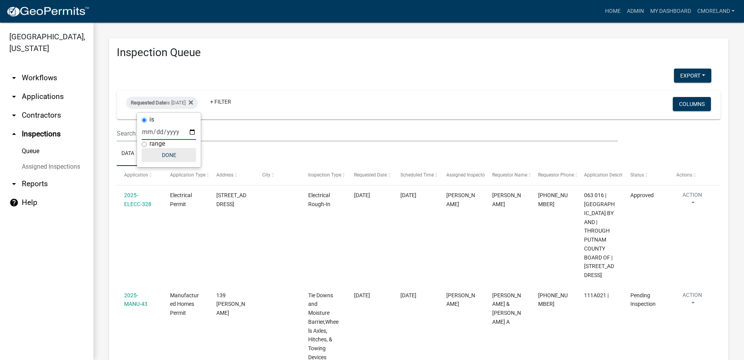
click at [174, 156] on button "Done" at bounding box center [169, 155] width 54 height 14
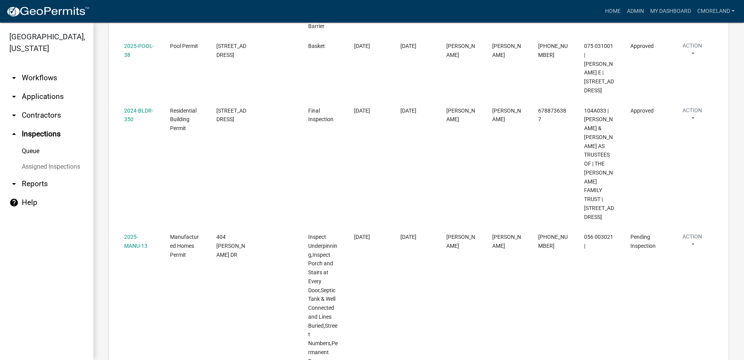
scroll to position [506, 0]
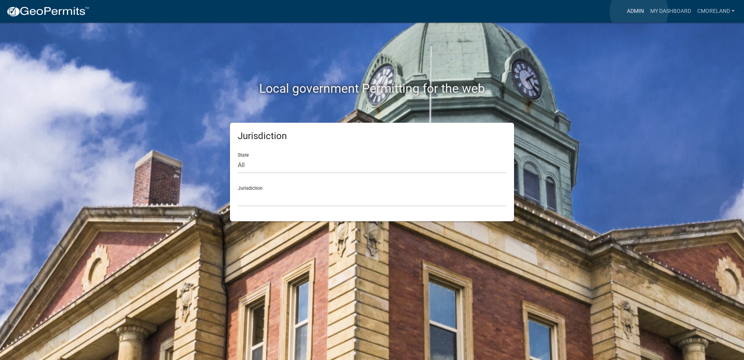
click at [639, 11] on link "Admin" at bounding box center [635, 11] width 23 height 15
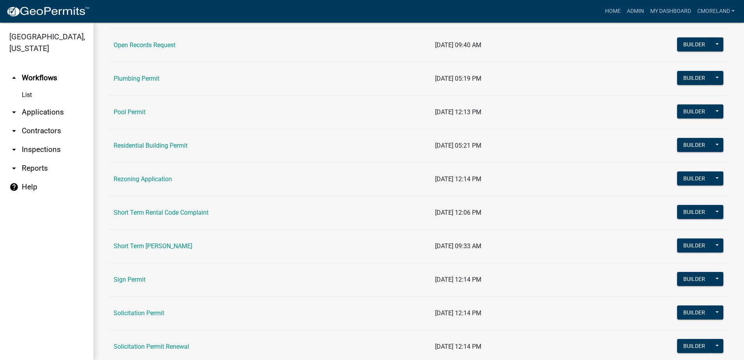
scroll to position [856, 0]
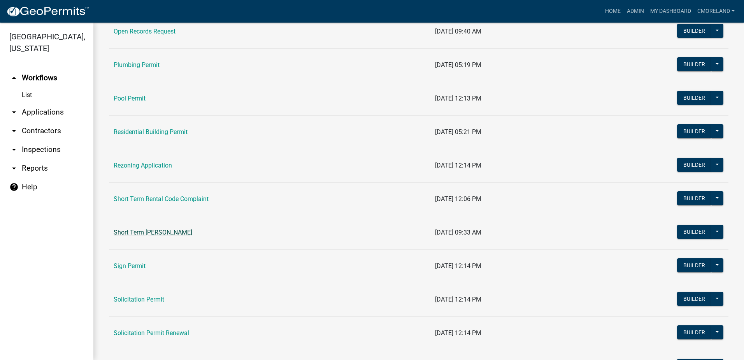
click at [156, 233] on link "Short Term [PERSON_NAME]" at bounding box center [153, 231] width 79 height 7
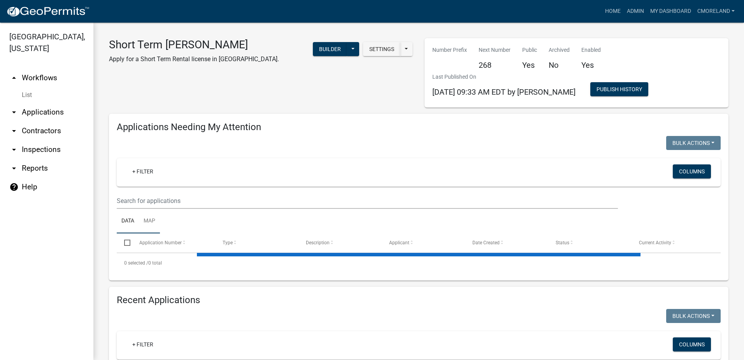
select select "3: 100"
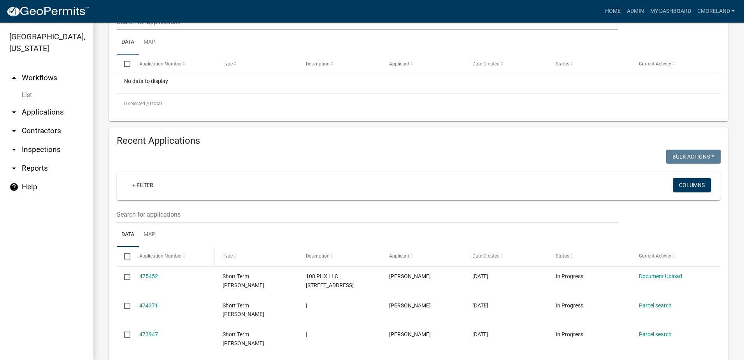
scroll to position [195, 0]
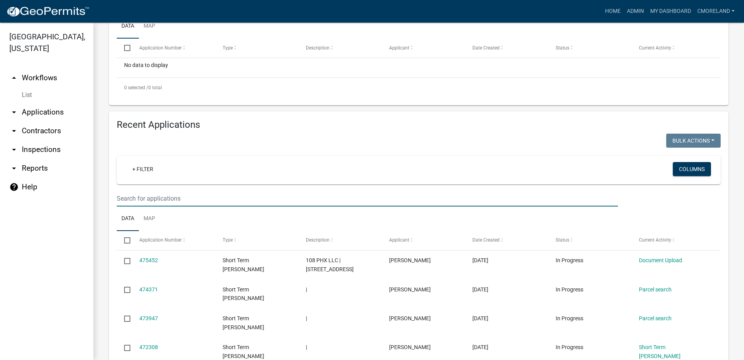
click at [142, 195] on input "text" at bounding box center [367, 198] width 501 height 16
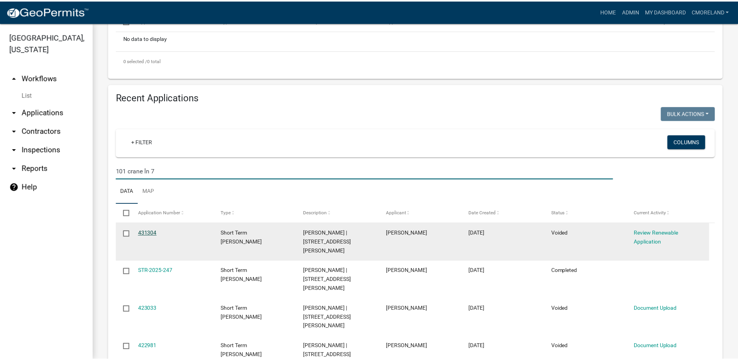
scroll to position [233, 0]
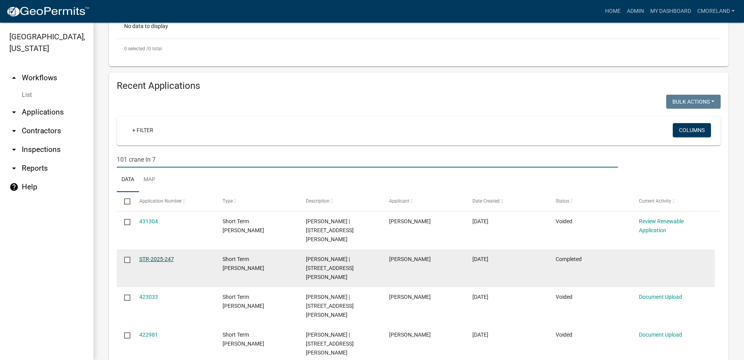
type input "101 crane ln 7"
click at [155, 256] on link "STR-2025-247" at bounding box center [156, 259] width 35 height 6
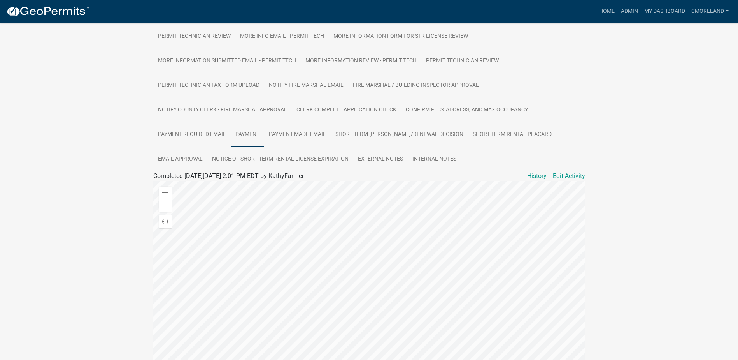
scroll to position [195, 0]
click at [470, 109] on link "Confirm Fees, Address, and Max Occupancy" at bounding box center [467, 110] width 132 height 25
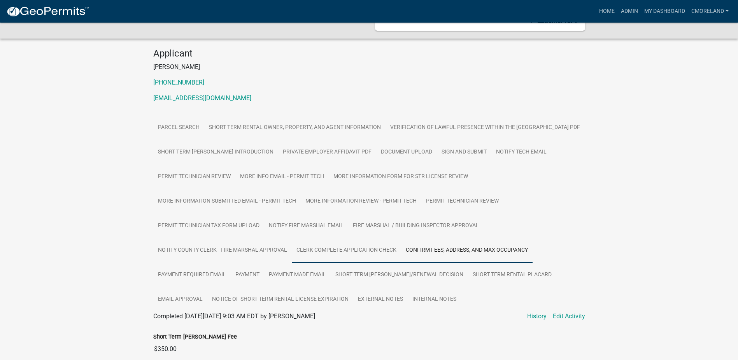
scroll to position [41, 0]
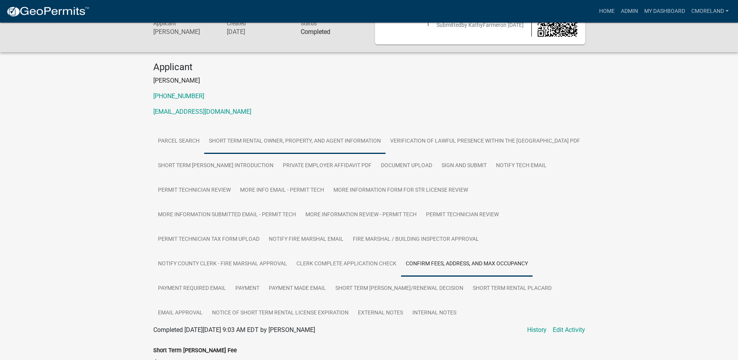
click at [338, 140] on link "Short Term Rental Owner, Property, and Agent Information" at bounding box center [294, 141] width 181 height 25
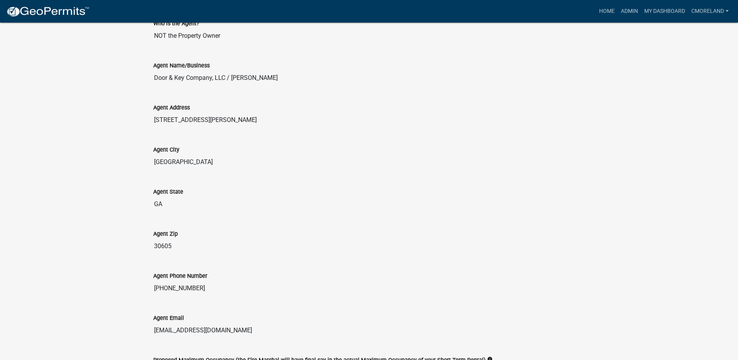
scroll to position [1325, 0]
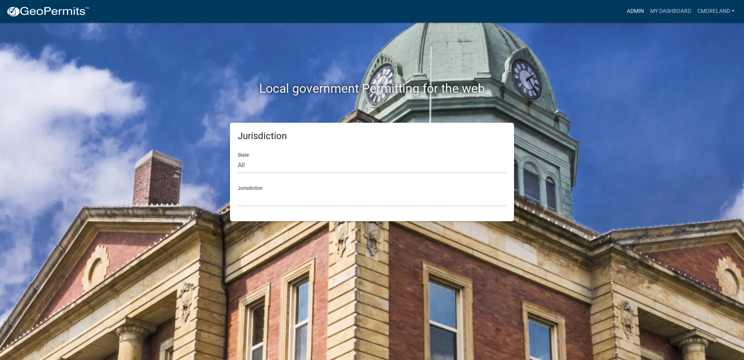
click at [635, 11] on link "Admin" at bounding box center [635, 11] width 23 height 15
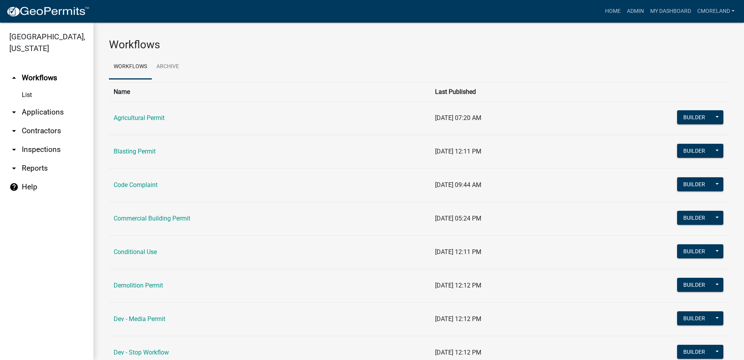
click at [55, 148] on link "arrow_drop_down Inspections" at bounding box center [46, 149] width 93 height 19
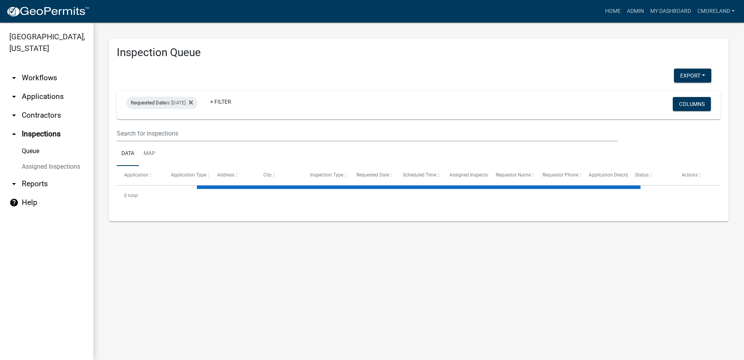
select select "2: 50"
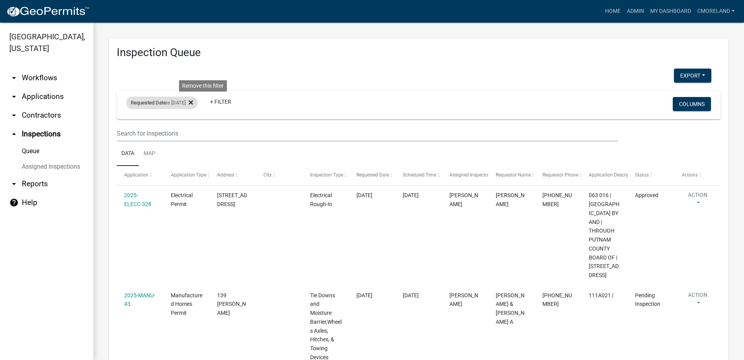
click at [193, 103] on icon at bounding box center [191, 102] width 4 height 6
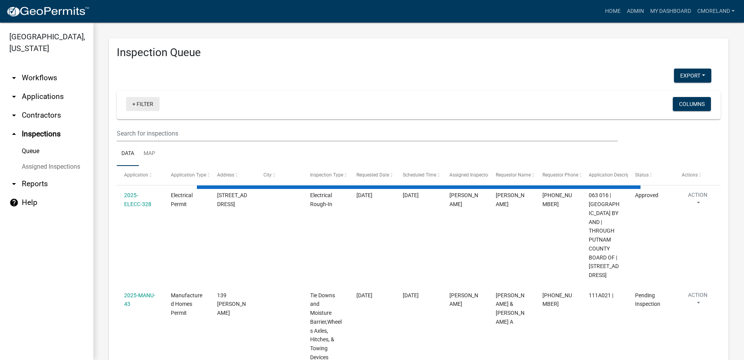
click at [143, 103] on link "+ Filter" at bounding box center [142, 104] width 33 height 14
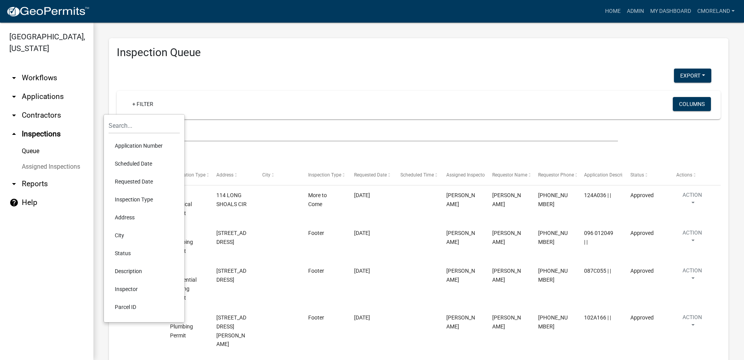
click at [137, 179] on li "Requested Date" at bounding box center [144, 181] width 71 height 18
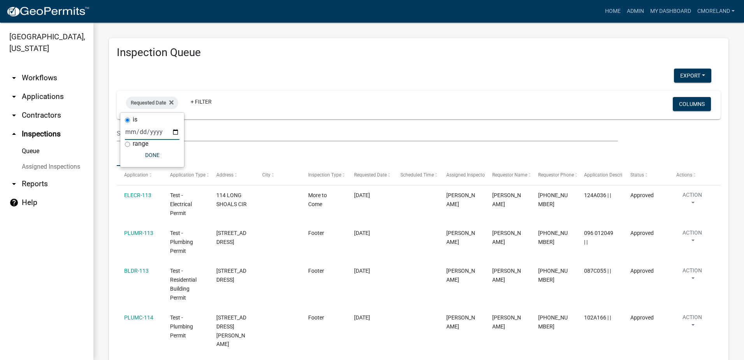
click at [177, 131] on input "date" at bounding box center [152, 132] width 54 height 16
type input "[DATE]"
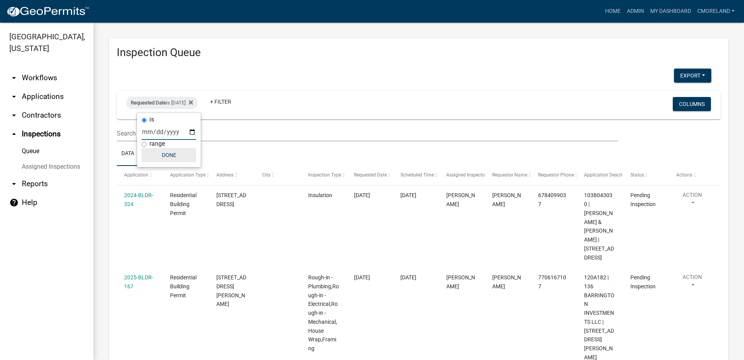
click at [175, 156] on button "Done" at bounding box center [169, 155] width 54 height 14
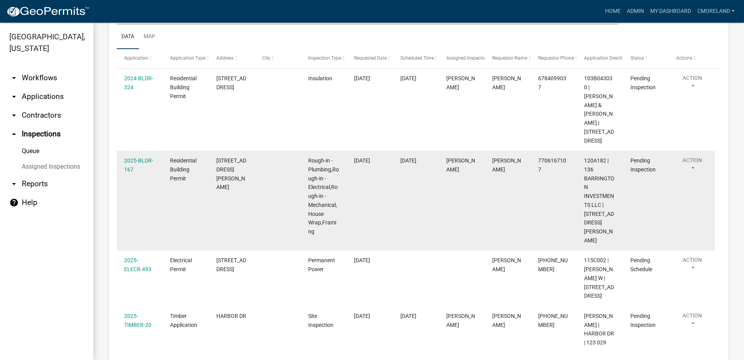
scroll to position [78, 0]
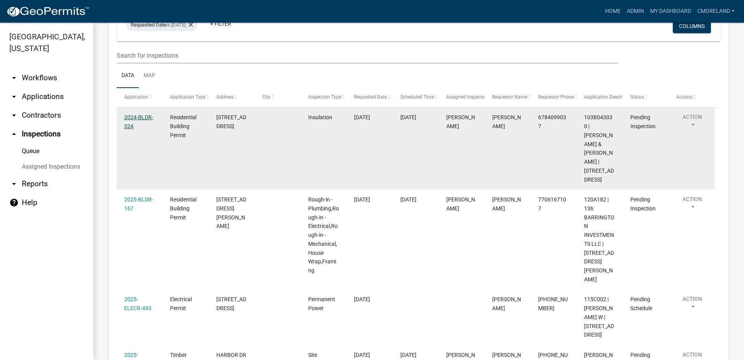
click at [132, 116] on link "2024-BLDR-324" at bounding box center [138, 121] width 29 height 15
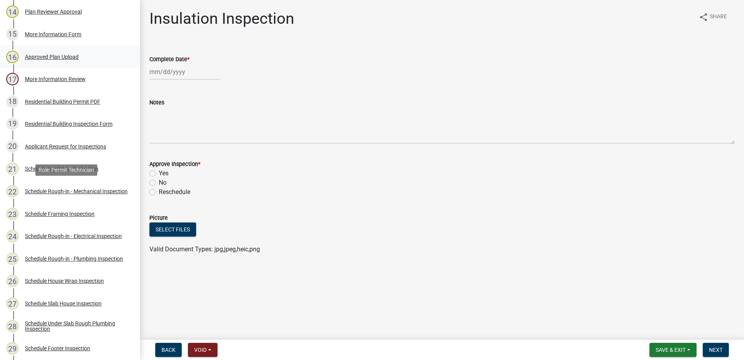
scroll to position [428, 0]
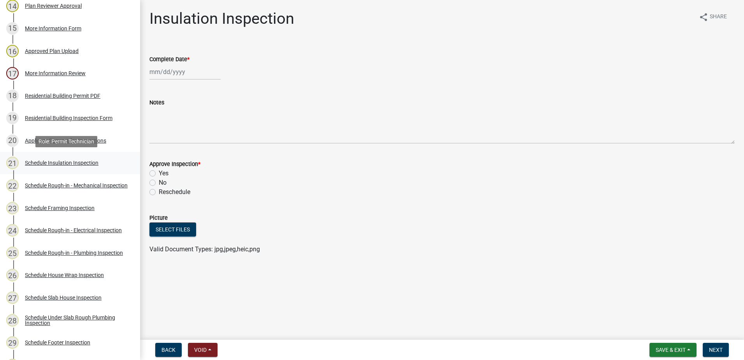
click at [59, 160] on div "Schedule Insulation Inspection" at bounding box center [62, 162] width 74 height 5
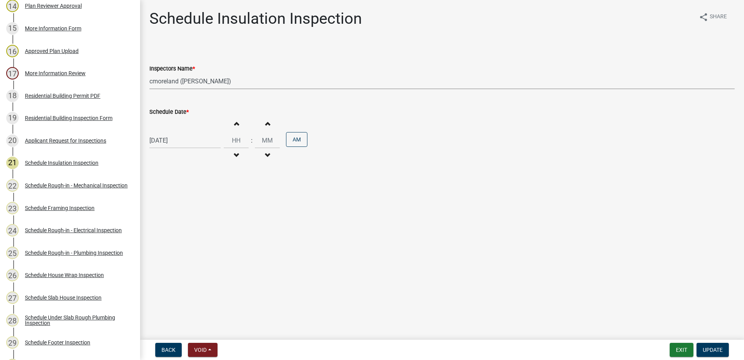
click at [240, 83] on select "Select Item... mrivera ([PERSON_NAME]) [PERSON_NAME] ([PERSON_NAME] ([PERSON_NA…" at bounding box center [441, 81] width 585 height 16
select select "07642ab0-564c-47bb-824b-0ccf2da83593"
click at [149, 73] on select "Select Item... mrivera ([PERSON_NAME]) [PERSON_NAME] ([PERSON_NAME] ([PERSON_NA…" at bounding box center [441, 81] width 585 height 16
click at [714, 347] on span "Update" at bounding box center [713, 349] width 20 height 6
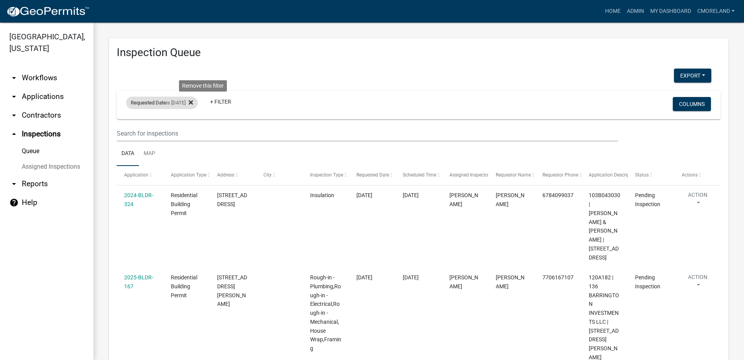
click at [193, 104] on icon at bounding box center [191, 102] width 4 height 4
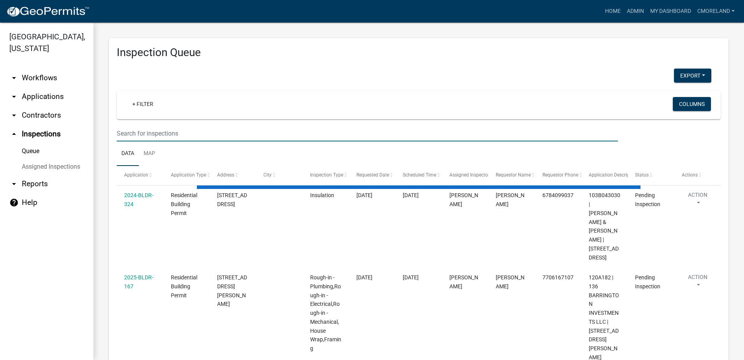
click at [190, 133] on input "text" at bounding box center [367, 133] width 501 height 16
type input "2"
select select "2: 50"
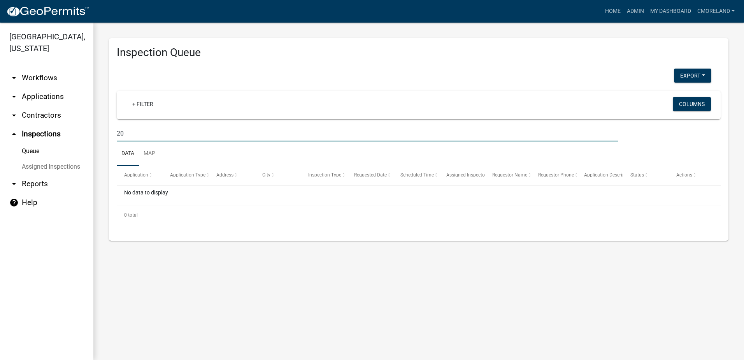
type input "2"
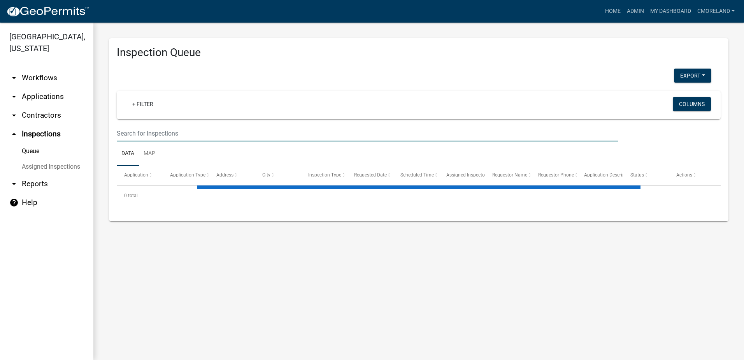
click at [44, 95] on link "arrow_drop_down Applications" at bounding box center [46, 96] width 93 height 19
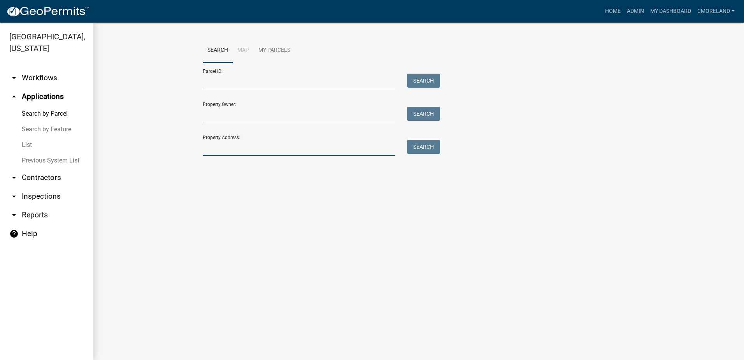
click at [210, 148] on input "Property Address:" at bounding box center [299, 148] width 193 height 16
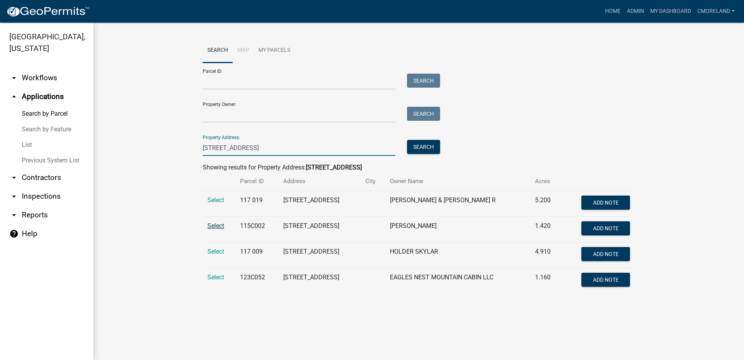
type input "143 s spring rd"
click at [219, 225] on span "Select" at bounding box center [215, 225] width 17 height 7
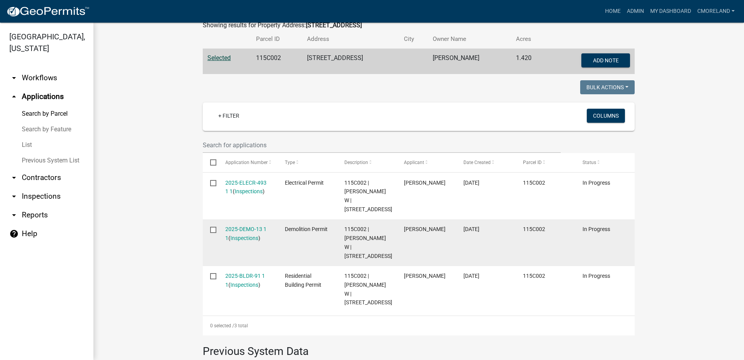
scroll to position [156, 0]
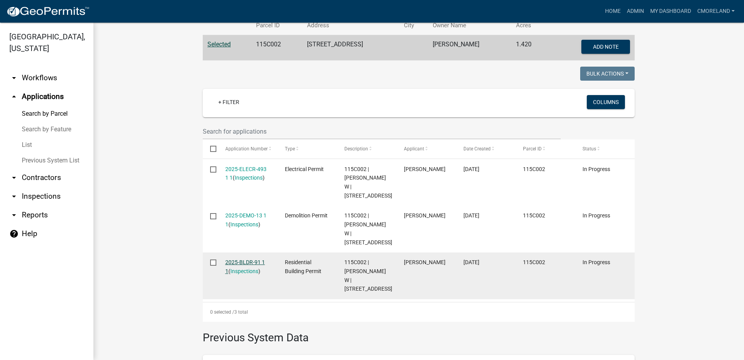
click at [240, 259] on link "2025-BLDR-91 1 1" at bounding box center [245, 266] width 40 height 15
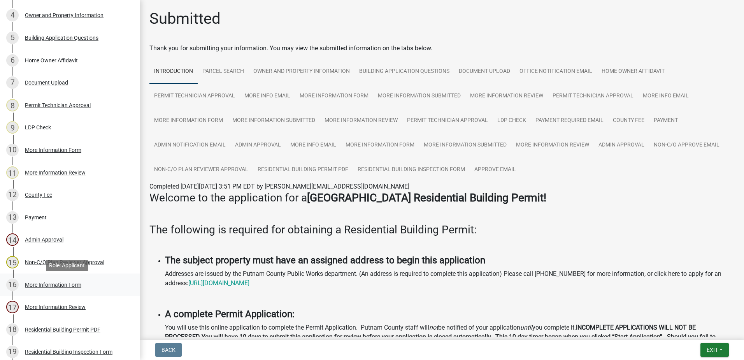
scroll to position [156, 0]
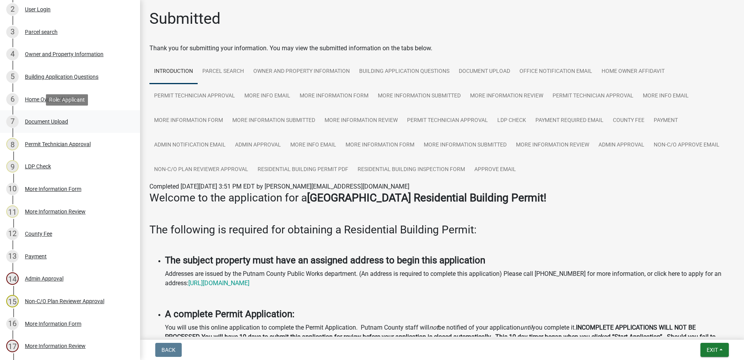
click at [60, 123] on div "Document Upload" at bounding box center [46, 121] width 43 height 5
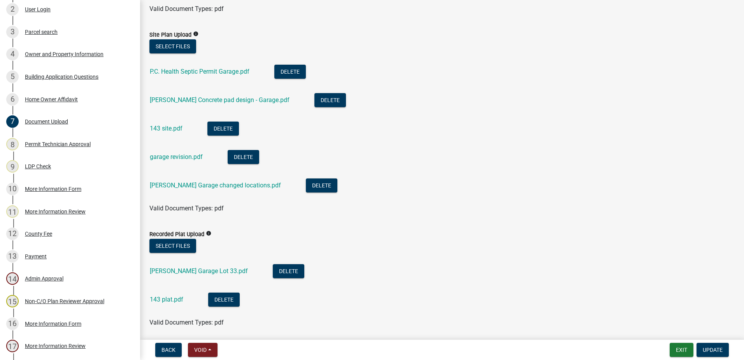
scroll to position [272, 0]
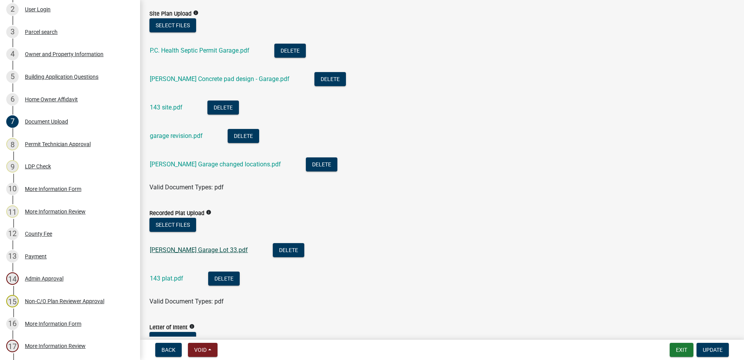
click at [180, 249] on link "Azar Garage Lot 33.pdf" at bounding box center [199, 249] width 98 height 7
click at [194, 162] on link "Azar Garage changed locations.pdf" at bounding box center [215, 163] width 131 height 7
click at [186, 79] on link "Azar Concrete pad design - Garage.pdf" at bounding box center [220, 78] width 140 height 7
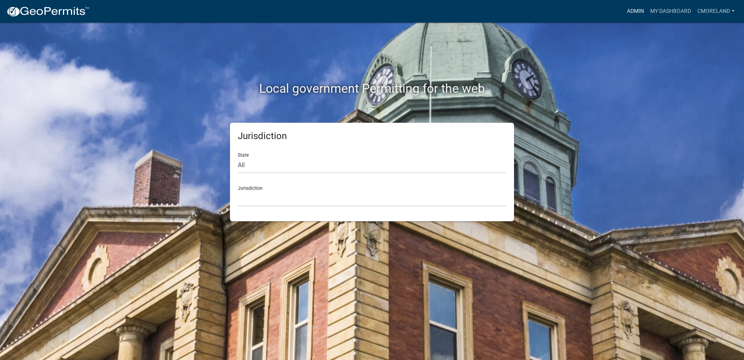
click at [633, 11] on link "Admin" at bounding box center [635, 11] width 23 height 15
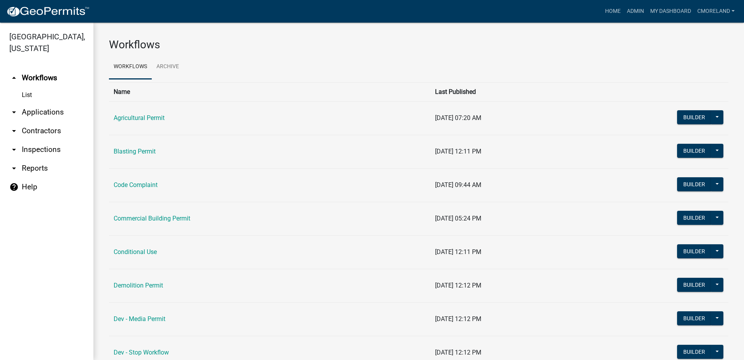
click at [56, 151] on link "arrow_drop_down Inspections" at bounding box center [46, 149] width 93 height 19
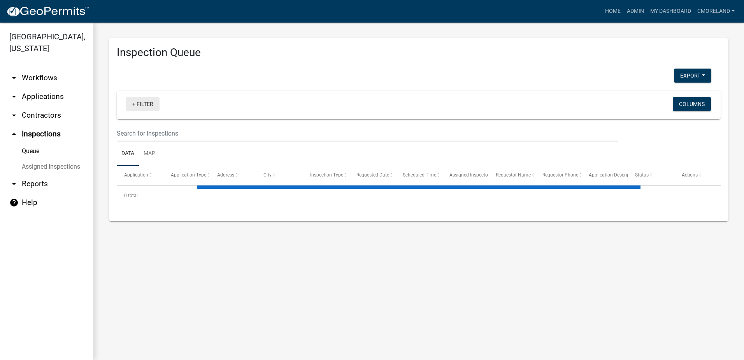
select select "2: 50"
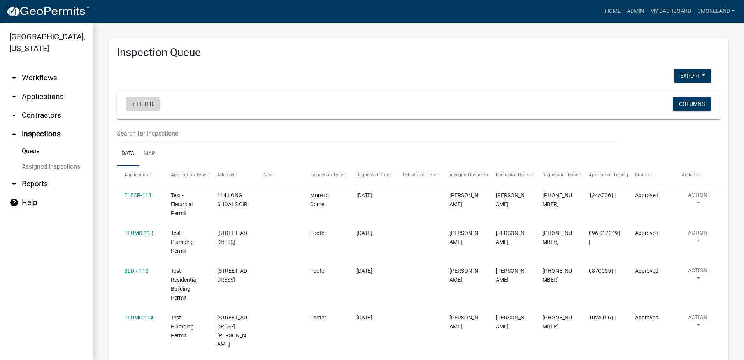
click at [146, 103] on link "+ Filter" at bounding box center [142, 104] width 33 height 14
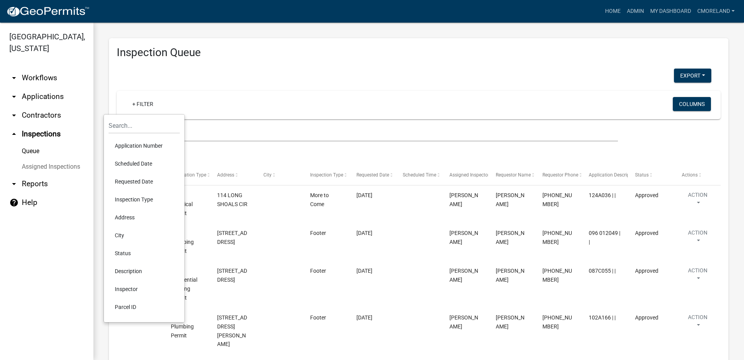
click at [142, 180] on li "Requested Date" at bounding box center [144, 181] width 71 height 18
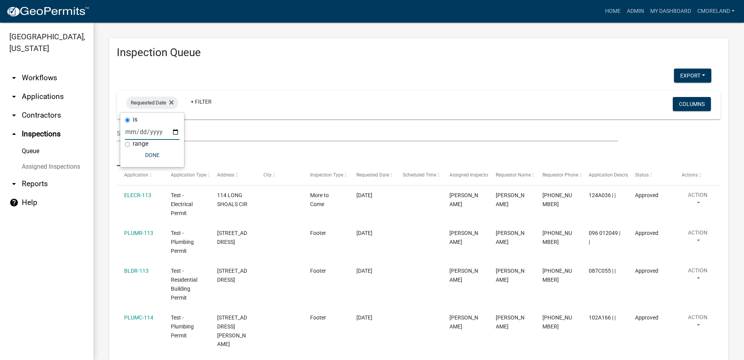
click at [175, 132] on input "date" at bounding box center [152, 132] width 54 height 16
type input "[DATE]"
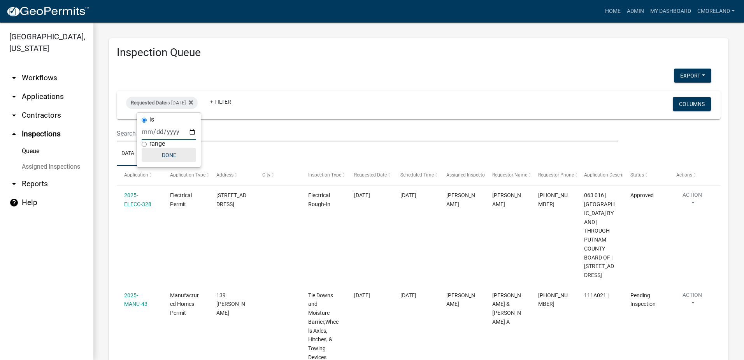
click at [168, 153] on button "Done" at bounding box center [169, 155] width 54 height 14
click at [193, 101] on div "Requested Date is 09/10/2025" at bounding box center [162, 102] width 72 height 12
click at [192, 132] on input "[DATE]" at bounding box center [169, 132] width 54 height 16
type input "[DATE]"
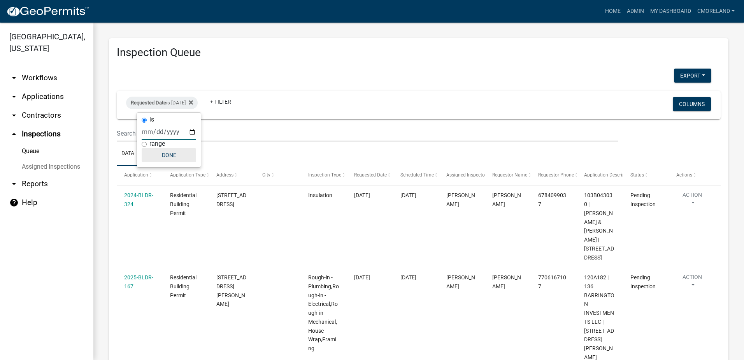
click at [173, 152] on button "Done" at bounding box center [169, 155] width 54 height 14
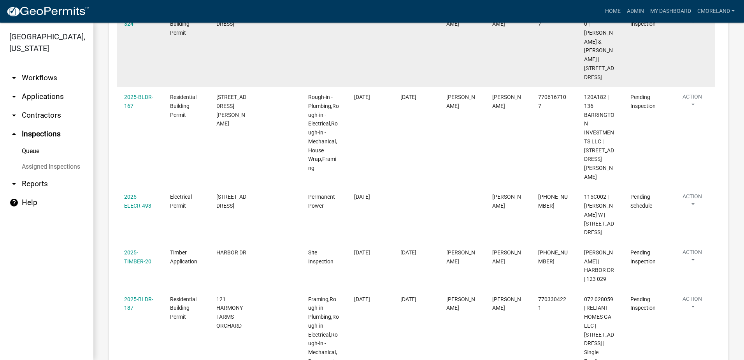
scroll to position [236, 0]
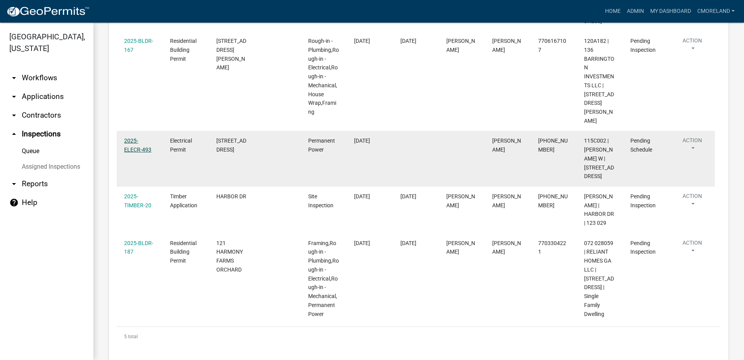
click at [139, 137] on link "2025-ELECR-493" at bounding box center [137, 144] width 27 height 15
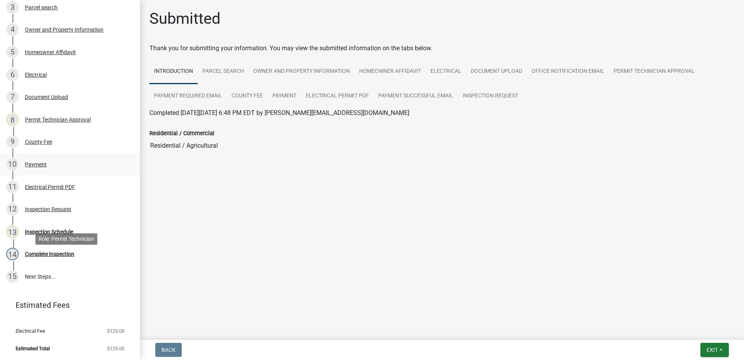
scroll to position [181, 0]
click at [54, 206] on div "Inspection Request" at bounding box center [48, 208] width 46 height 5
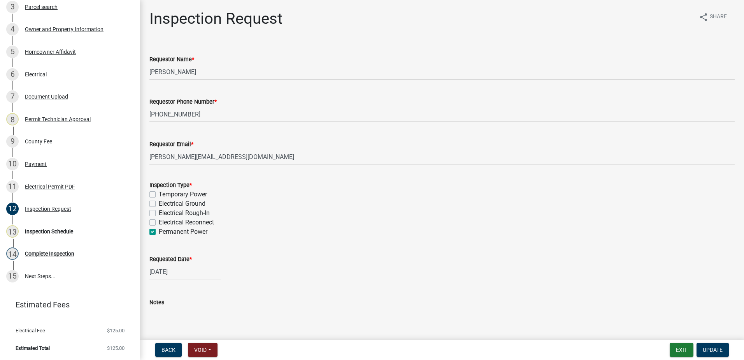
click at [159, 213] on label "Electrical Rough-In" at bounding box center [184, 212] width 51 height 9
click at [159, 213] on input "Electrical Rough-In" at bounding box center [161, 210] width 5 height 5
checkbox input "true"
checkbox input "false"
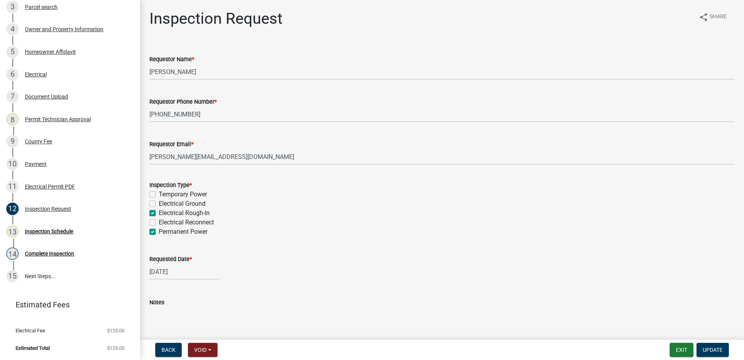
checkbox input "true"
checkbox input "false"
click at [159, 233] on label "Permanent Power" at bounding box center [183, 231] width 49 height 9
click at [159, 232] on input "Permanent Power" at bounding box center [161, 229] width 5 height 5
checkbox input "false"
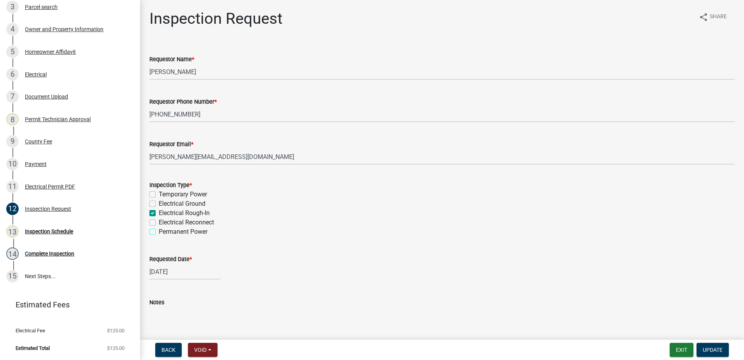
checkbox input "false"
checkbox input "true"
checkbox input "false"
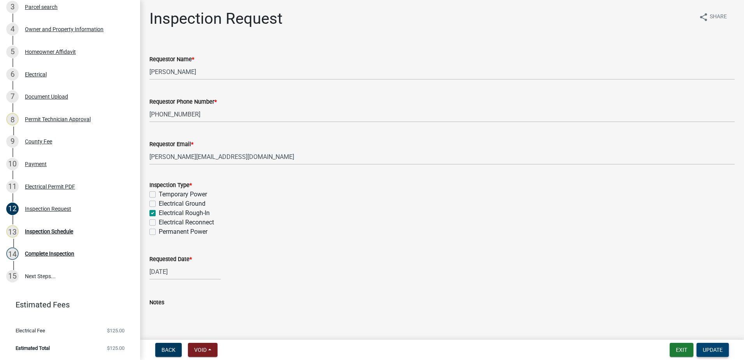
click at [712, 348] on span "Update" at bounding box center [713, 349] width 20 height 6
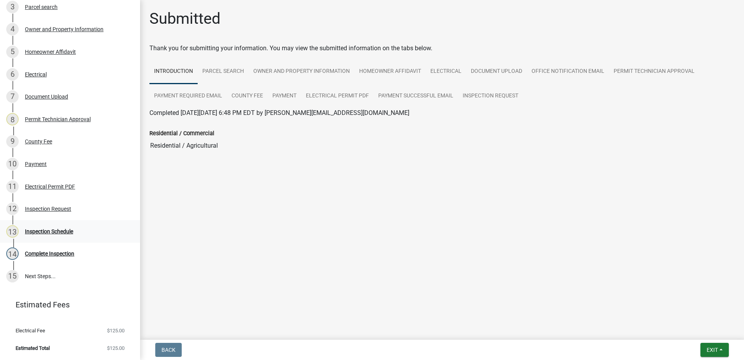
click at [37, 230] on div "Inspection Schedule" at bounding box center [49, 230] width 48 height 5
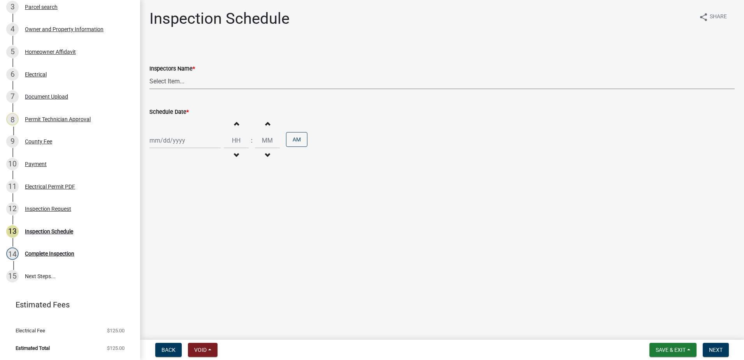
click at [189, 80] on select "Select Item... mrivera ([PERSON_NAME]) [PERSON_NAME] ([PERSON_NAME] ([PERSON_NA…" at bounding box center [441, 81] width 585 height 16
select select "07642ab0-564c-47bb-824b-0ccf2da83593"
click at [149, 73] on select "Select Item... mrivera ([PERSON_NAME]) [PERSON_NAME] ([PERSON_NAME] ([PERSON_NA…" at bounding box center [441, 81] width 585 height 16
select select "9"
select select "2025"
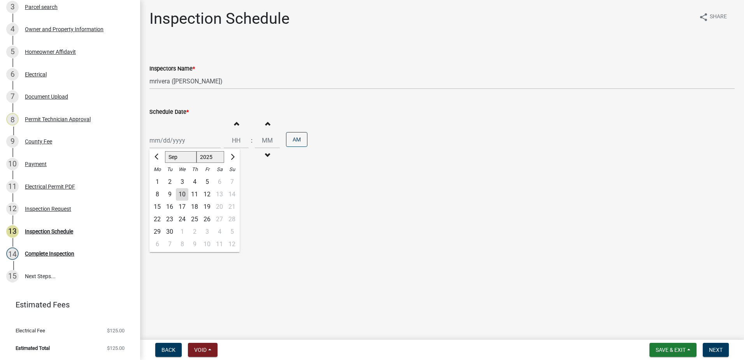
click at [187, 143] on div "Jan Feb Mar Apr May Jun Jul Aug Sep Oct Nov Dec 1525 1526 1527 1528 1529 1530 1…" at bounding box center [184, 140] width 71 height 16
click at [195, 194] on div "11" at bounding box center [194, 194] width 12 height 12
type input "[DATE]"
click at [716, 351] on span "Next" at bounding box center [716, 349] width 14 height 6
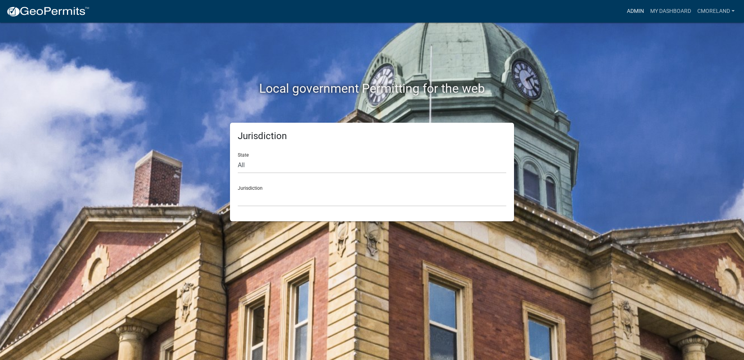
click at [635, 9] on link "Admin" at bounding box center [635, 11] width 23 height 15
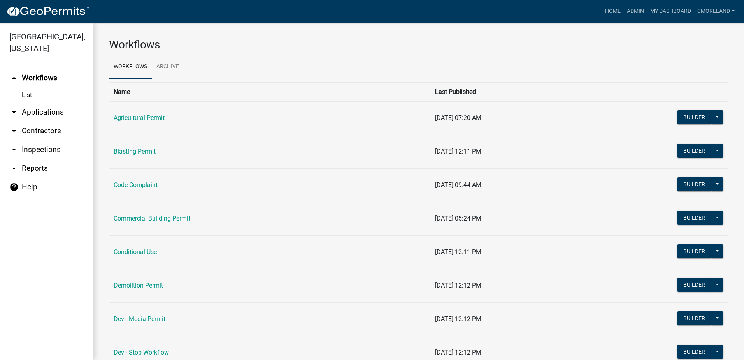
click at [30, 148] on link "arrow_drop_down Inspections" at bounding box center [46, 149] width 93 height 19
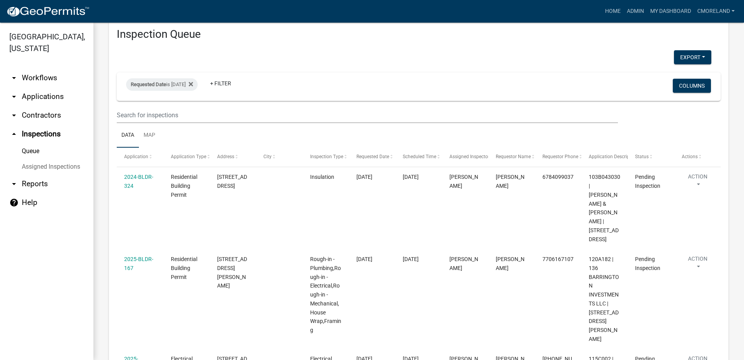
scroll to position [3, 0]
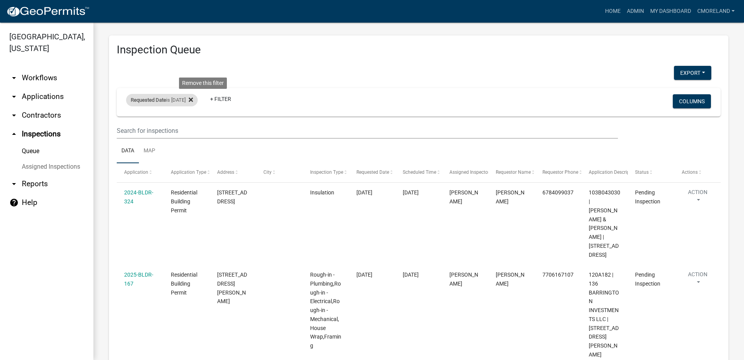
click at [193, 98] on icon at bounding box center [191, 99] width 4 height 4
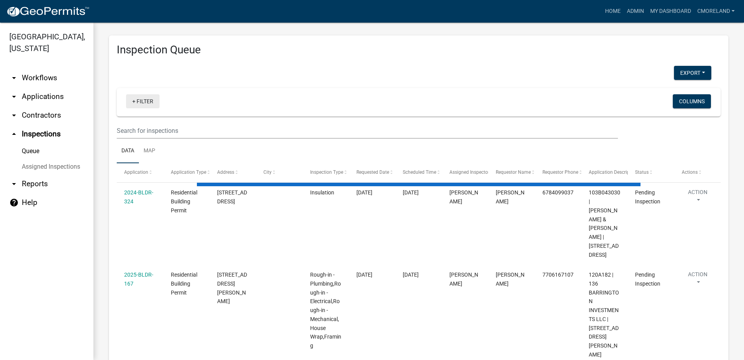
click at [149, 104] on link "+ Filter" at bounding box center [142, 101] width 33 height 14
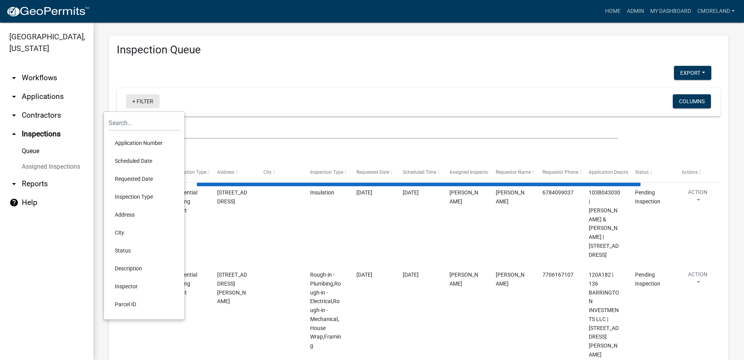
select select "2: 50"
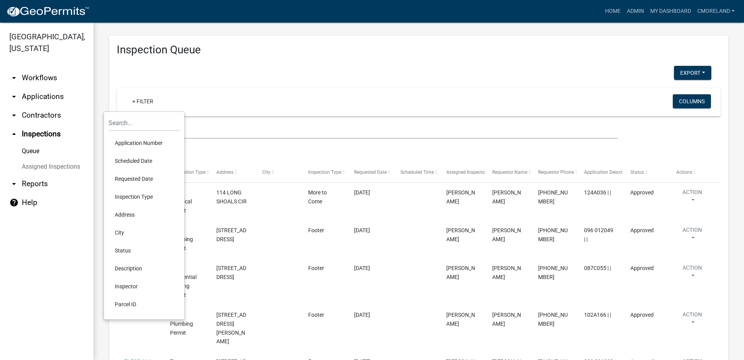
click at [135, 158] on li "Scheduled Date" at bounding box center [144, 161] width 71 height 18
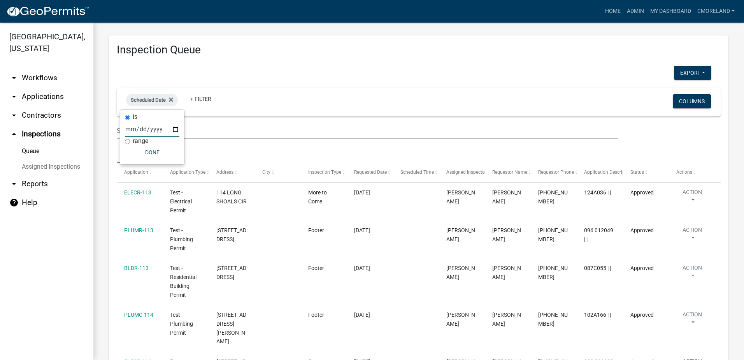
click at [173, 127] on input "date" at bounding box center [152, 129] width 54 height 16
type input "[DATE]"
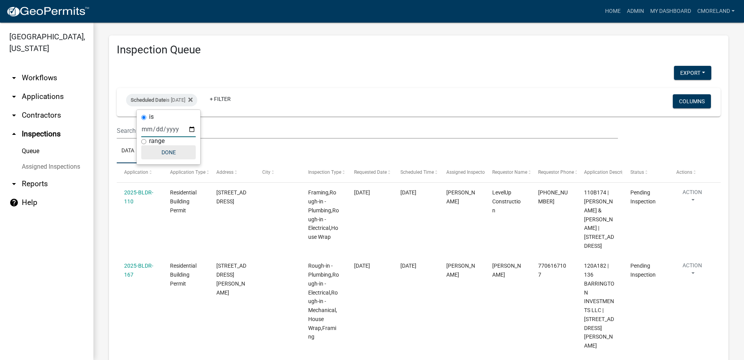
click at [176, 154] on button "Done" at bounding box center [168, 152] width 54 height 14
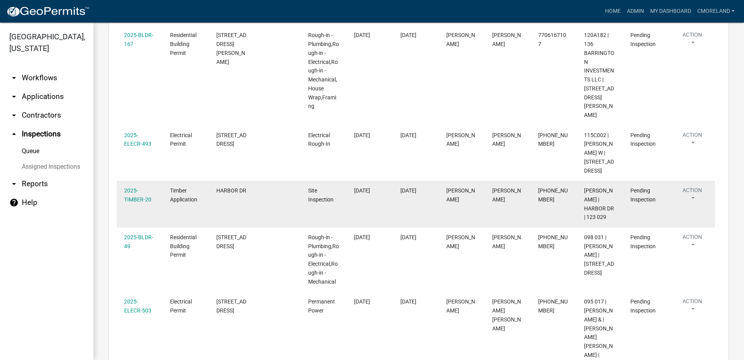
scroll to position [233, 0]
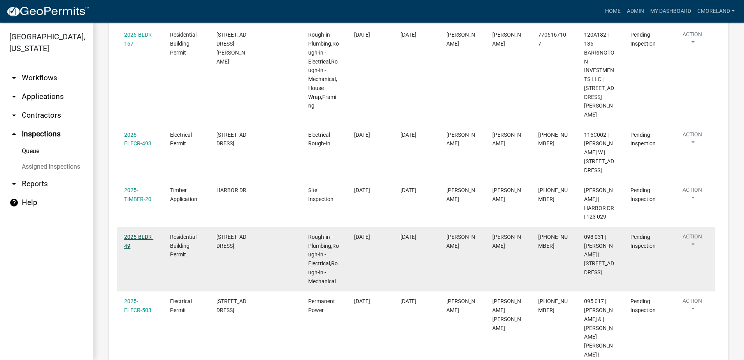
click at [146, 233] on link "2025-BLDR-49" at bounding box center [138, 240] width 29 height 15
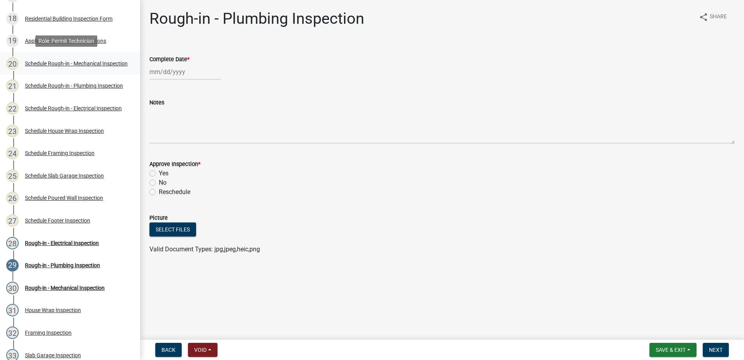
scroll to position [506, 0]
click at [63, 60] on div "Schedule Rough-in - Mechanical Inspection" at bounding box center [76, 62] width 103 height 5
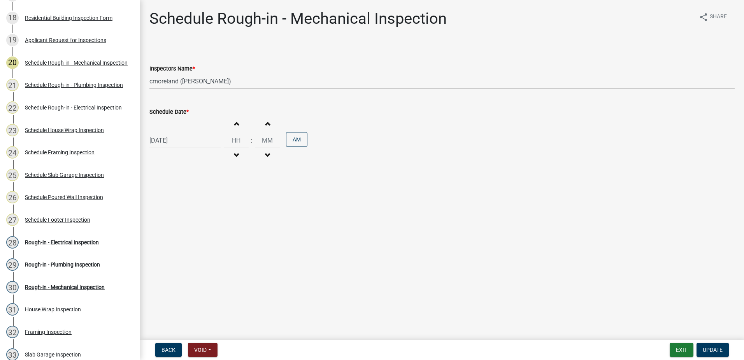
click at [245, 81] on select "Select Item... mrivera ([PERSON_NAME]) [PERSON_NAME] ([PERSON_NAME] ([PERSON_NA…" at bounding box center [441, 81] width 585 height 16
select select "07642ab0-564c-47bb-824b-0ccf2da83593"
click at [149, 73] on select "Select Item... mrivera ([PERSON_NAME]) [PERSON_NAME] ([PERSON_NAME] ([PERSON_NA…" at bounding box center [441, 81] width 585 height 16
click at [716, 347] on span "Update" at bounding box center [713, 349] width 20 height 6
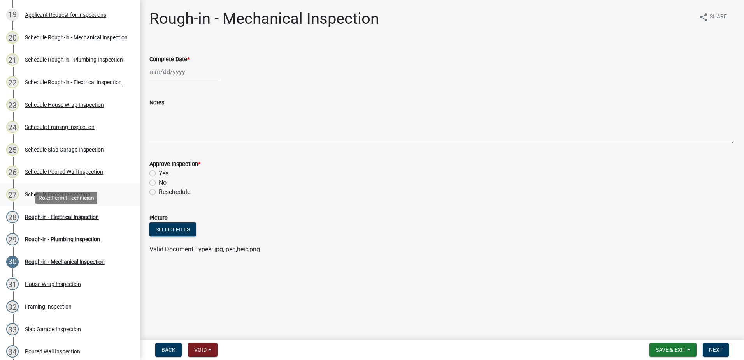
scroll to position [545, 0]
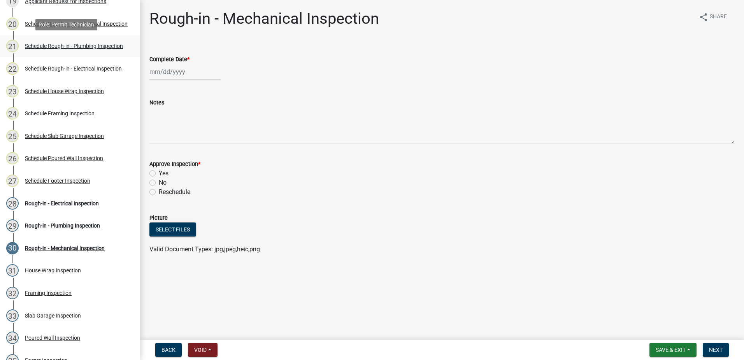
click at [70, 43] on div "Schedule Rough-in - Plumbing Inspection" at bounding box center [74, 45] width 98 height 5
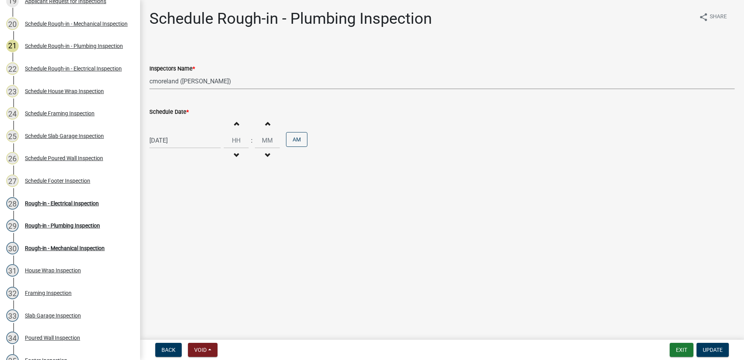
click at [260, 81] on select "Select Item... mrivera ([PERSON_NAME]) [PERSON_NAME] ([PERSON_NAME] ([PERSON_NA…" at bounding box center [441, 81] width 585 height 16
select select "07642ab0-564c-47bb-824b-0ccf2da83593"
click at [149, 73] on select "Select Item... mrivera ([PERSON_NAME]) [PERSON_NAME] ([PERSON_NAME] ([PERSON_NA…" at bounding box center [441, 81] width 585 height 16
click at [716, 347] on span "Update" at bounding box center [713, 349] width 20 height 6
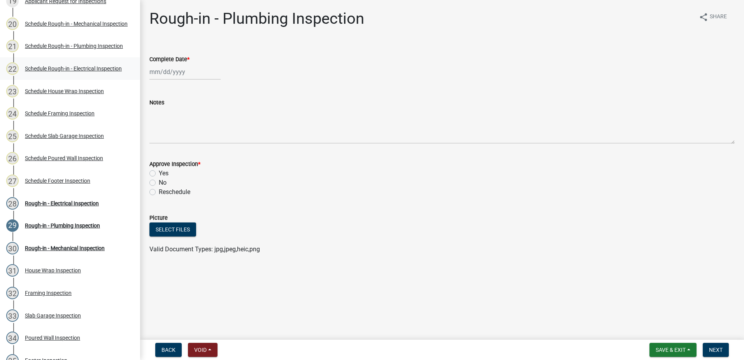
click at [70, 66] on div "Schedule Rough-in - Electrical Inspection" at bounding box center [73, 68] width 97 height 5
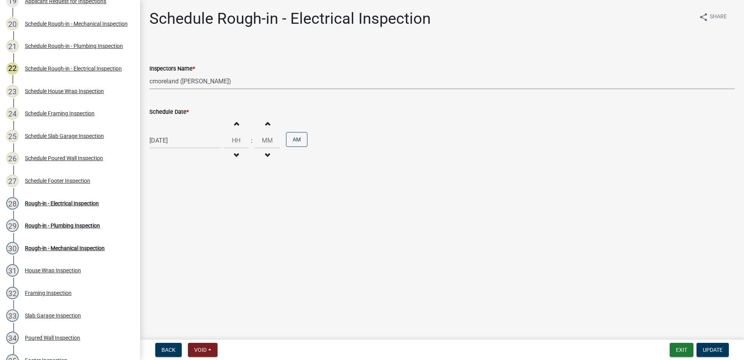
click at [251, 83] on select "Select Item... mrivera ([PERSON_NAME]) [PERSON_NAME] ([PERSON_NAME] ([PERSON_NA…" at bounding box center [441, 81] width 585 height 16
select select "07642ab0-564c-47bb-824b-0ccf2da83593"
click at [149, 73] on select "Select Item... mrivera ([PERSON_NAME]) [PERSON_NAME] ([PERSON_NAME] ([PERSON_NA…" at bounding box center [441, 81] width 585 height 16
click at [716, 348] on span "Update" at bounding box center [713, 349] width 20 height 6
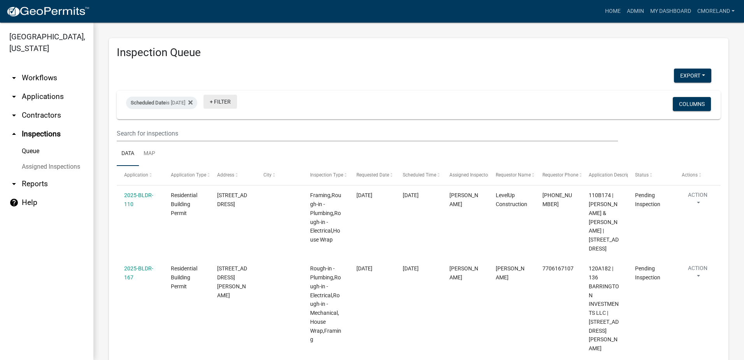
click at [235, 100] on link "+ Filter" at bounding box center [219, 102] width 33 height 14
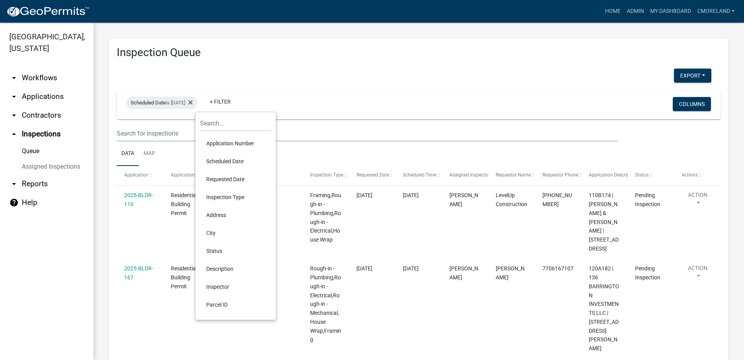
click at [219, 285] on li "Inspector" at bounding box center [235, 286] width 71 height 18
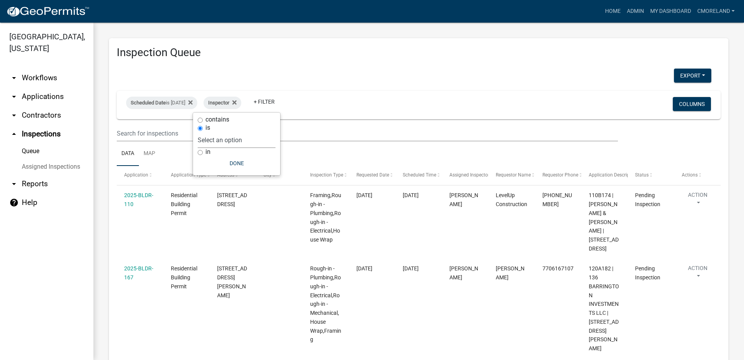
click at [259, 140] on select "Select an option None [PERSON_NAME] [PERSON_NAME] [PERSON_NAME] Quistan [PERSON…" at bounding box center [237, 140] width 78 height 16
select select "07642ab0-564c-47bb-824b-0ccf2da83593"
click at [217, 132] on select "Select an option None [PERSON_NAME] [PERSON_NAME] [PERSON_NAME] Quistan [PERSON…" at bounding box center [237, 140] width 78 height 16
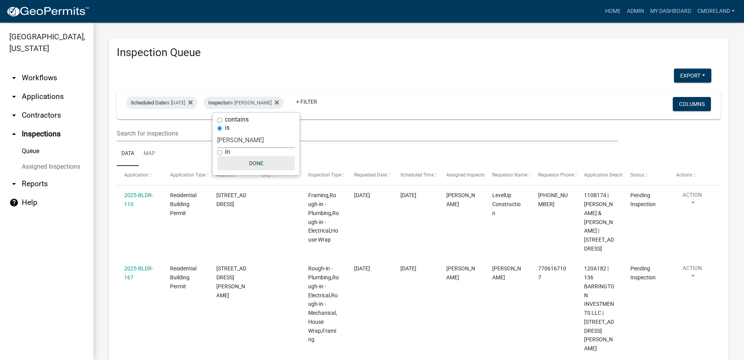
click at [250, 163] on button "Done" at bounding box center [256, 163] width 78 height 14
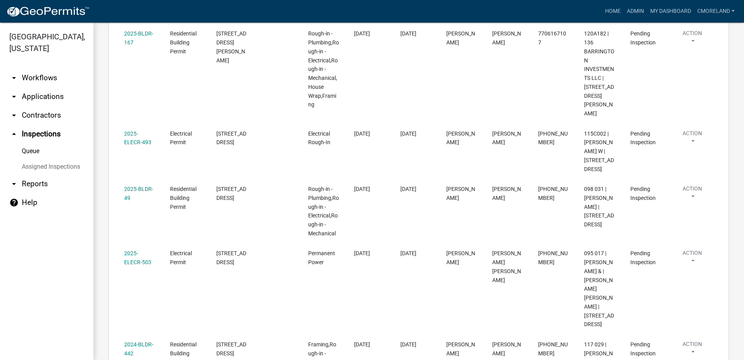
scroll to position [39, 0]
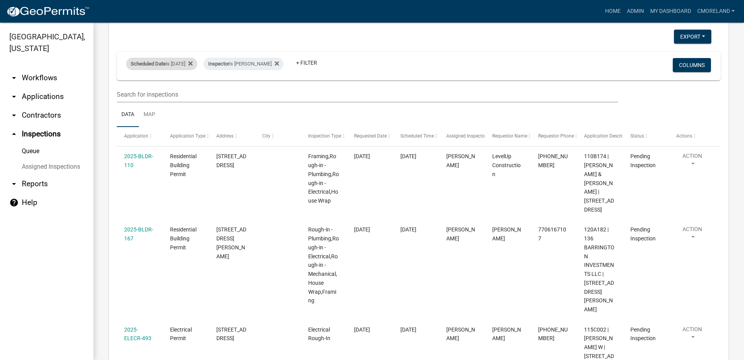
click at [191, 61] on div "Scheduled Date is [DATE]" at bounding box center [161, 64] width 71 height 12
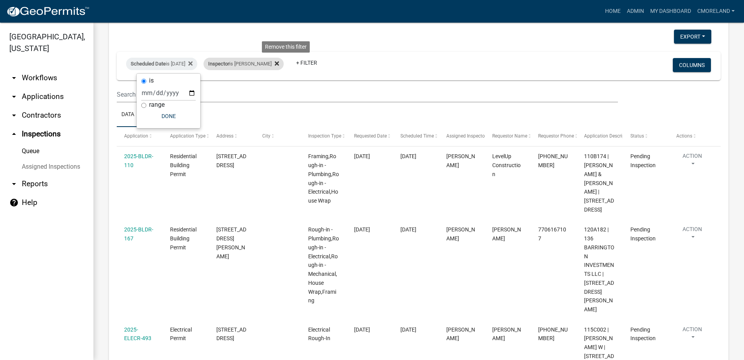
click at [279, 63] on icon at bounding box center [277, 63] width 4 height 4
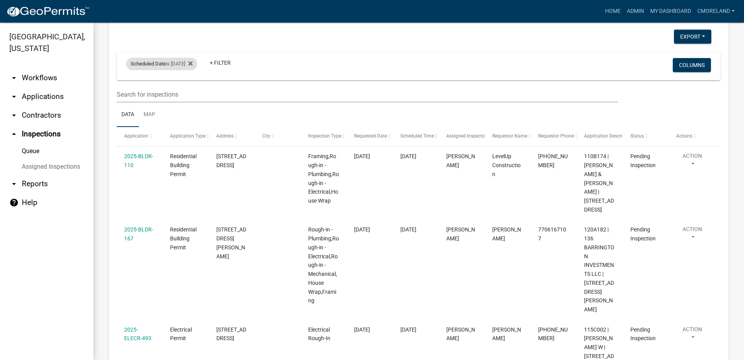
click at [174, 61] on div "Scheduled Date is [DATE]" at bounding box center [161, 64] width 71 height 12
click at [193, 92] on input "[DATE]" at bounding box center [168, 93] width 54 height 16
click at [197, 64] on div "Scheduled Date is [DATE]" at bounding box center [161, 64] width 71 height 12
click at [193, 62] on icon at bounding box center [190, 63] width 4 height 6
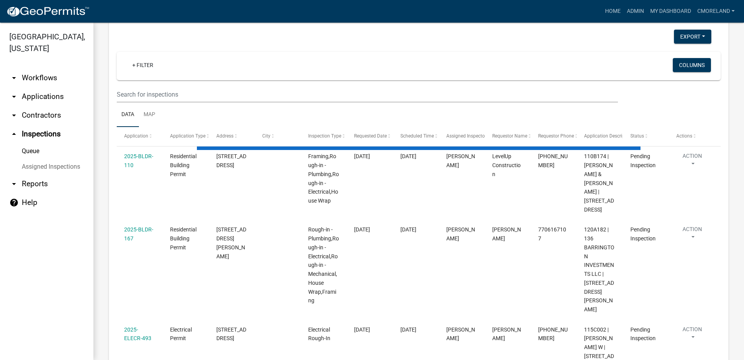
select select "2: 50"
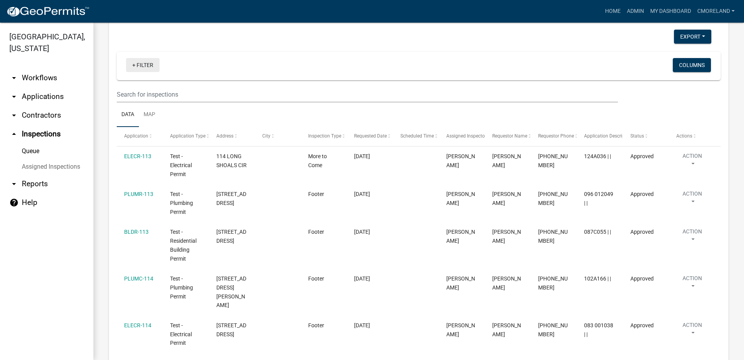
click at [146, 61] on link "+ Filter" at bounding box center [142, 65] width 33 height 14
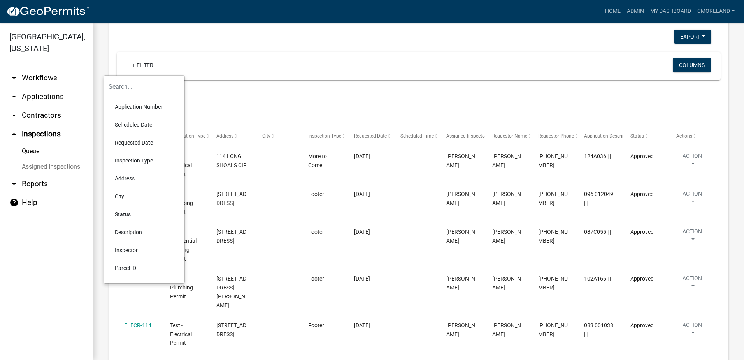
click at [139, 142] on li "Requested Date" at bounding box center [144, 142] width 71 height 18
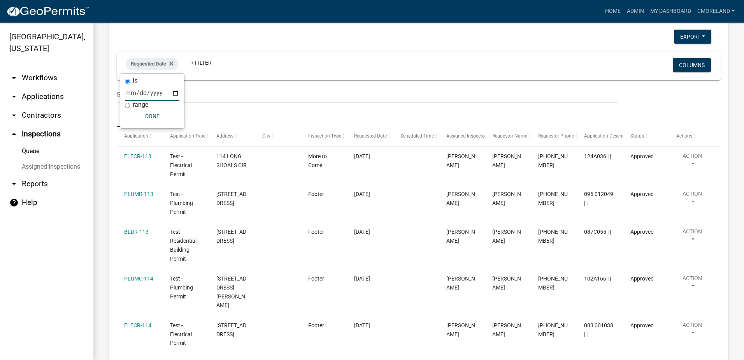
click at [174, 90] on input "date" at bounding box center [152, 93] width 54 height 16
type input "[DATE]"
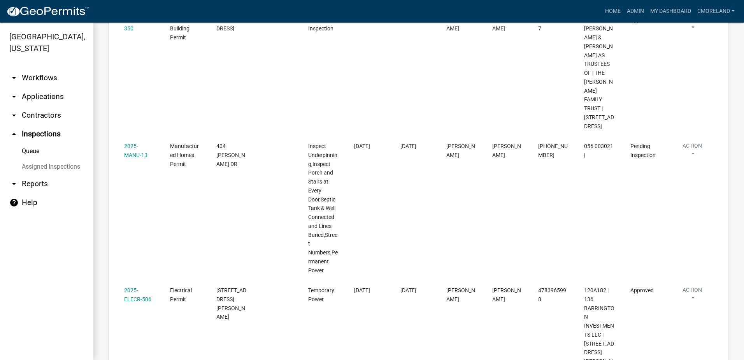
scroll to position [467, 0]
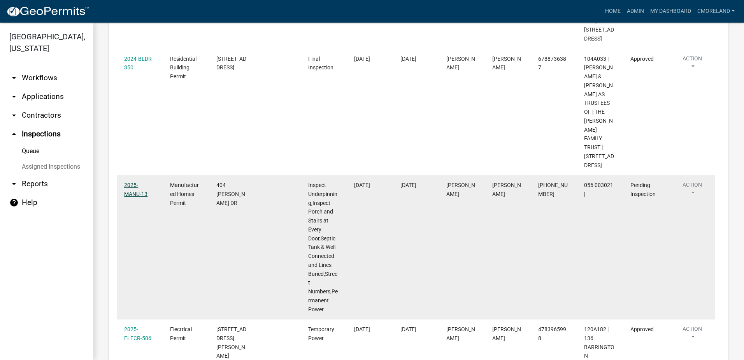
click at [147, 193] on link "2025-MANU-13" at bounding box center [135, 189] width 23 height 15
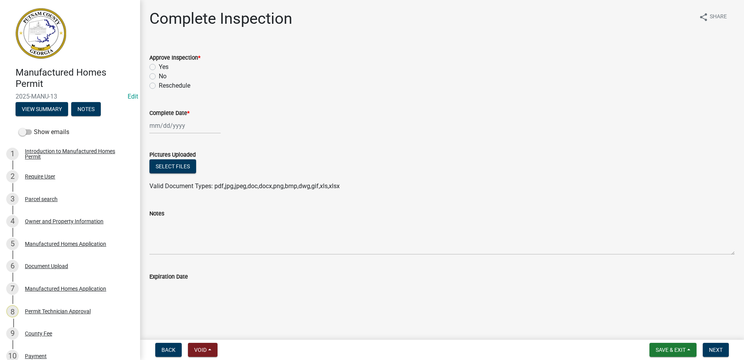
click at [159, 68] on label "Yes" at bounding box center [164, 66] width 10 height 9
click at [159, 67] on input "Yes" at bounding box center [161, 64] width 5 height 5
radio input "true"
click at [165, 128] on div at bounding box center [184, 126] width 71 height 16
select select "9"
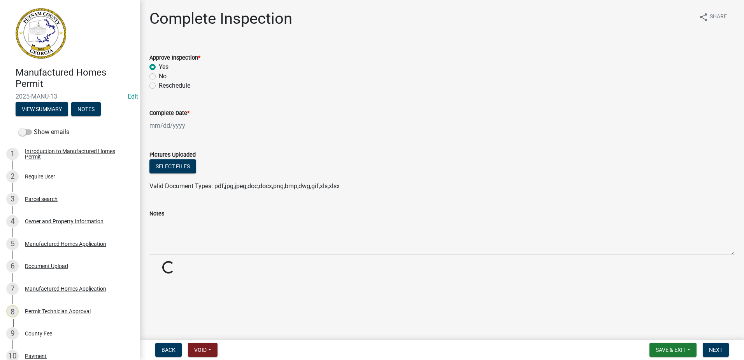
select select "2025"
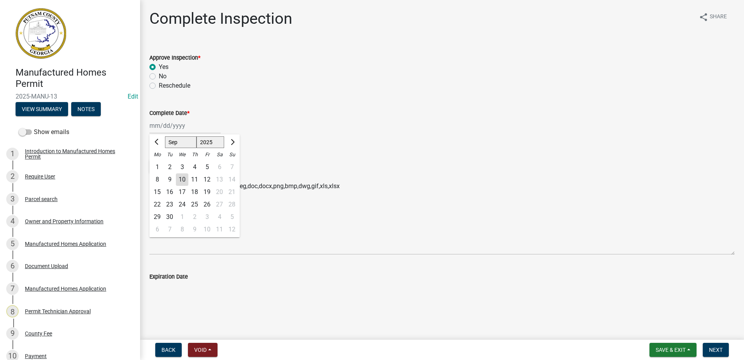
click at [184, 179] on div "10" at bounding box center [182, 179] width 12 height 12
type input "[DATE]"
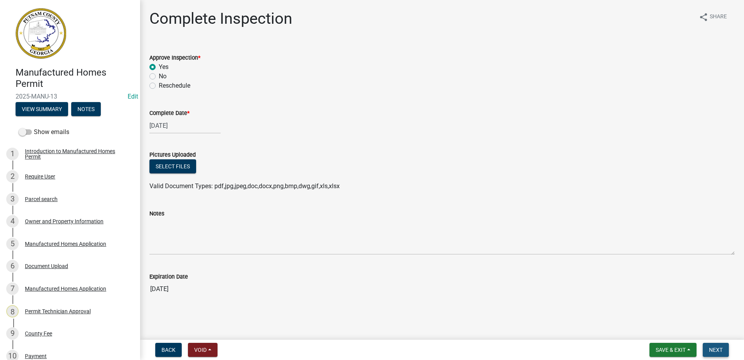
click at [718, 349] on span "Next" at bounding box center [716, 349] width 14 height 6
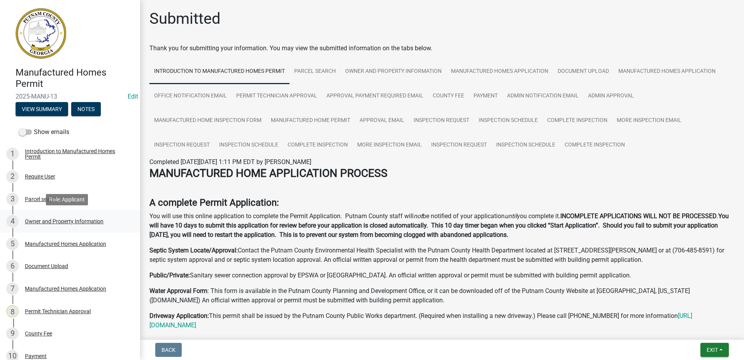
click at [80, 220] on div "Owner and Property Information" at bounding box center [64, 220] width 79 height 5
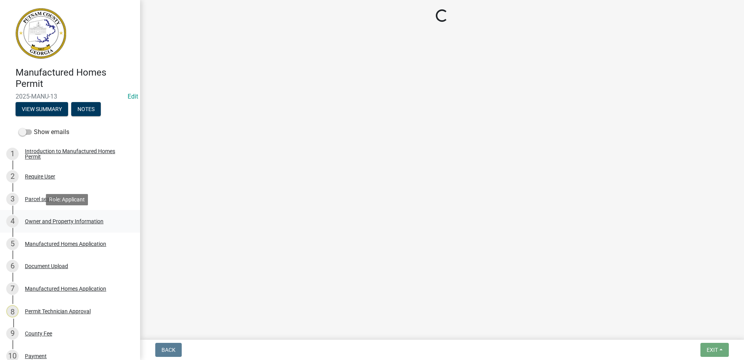
select select "a4366e26-0f82-401b-a682-956e4112ff86"
select select "83394b22-4a11-496c-8e5c-75ade2e72faf"
select select "295c155f-de53-4b68-9fdd-08c8883e9b6f"
select select "6f1acead-4b1a-4680-ba5d-beeb03d30465"
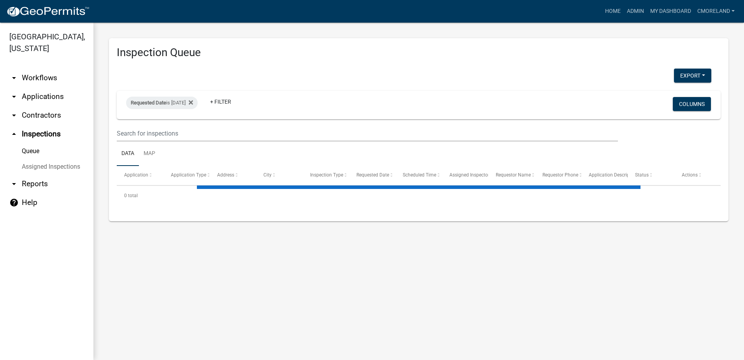
select select "2: 50"
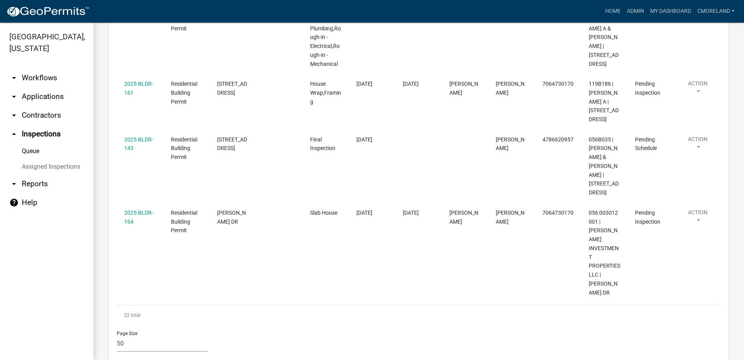
scroll to position [1790, 0]
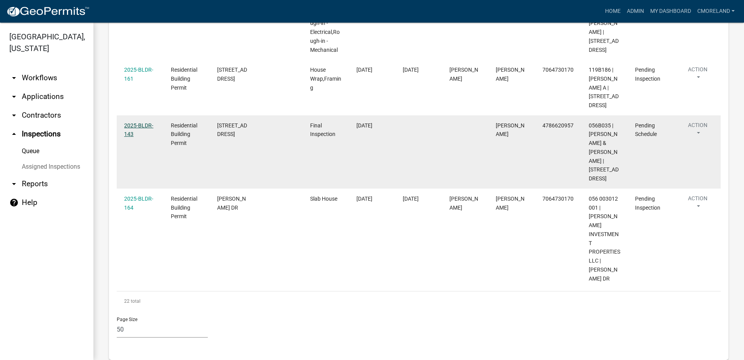
click at [136, 137] on link "2025-BLDR-143" at bounding box center [138, 129] width 29 height 15
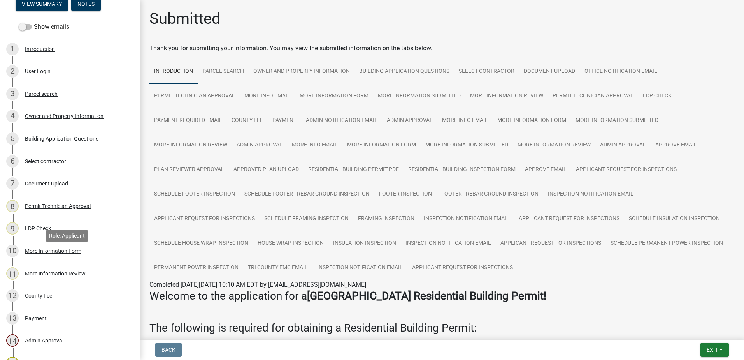
scroll to position [311, 0]
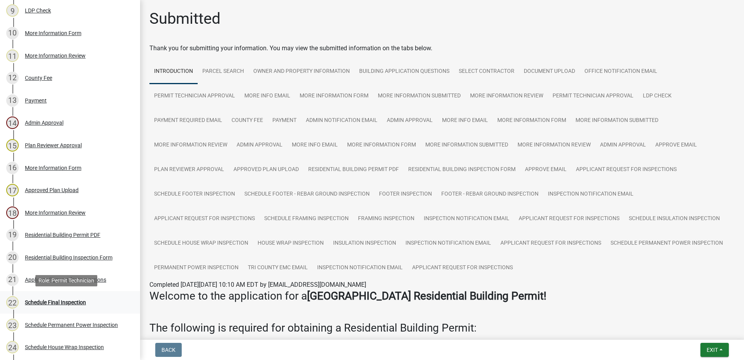
click at [60, 300] on div "Schedule Final Inspection" at bounding box center [55, 301] width 61 height 5
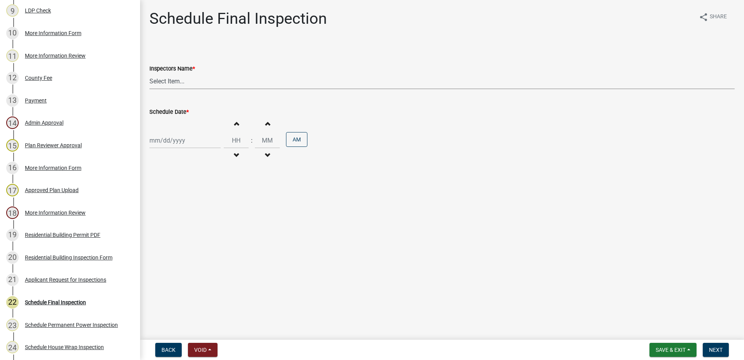
click at [175, 81] on select "Select Item... mrivera ([PERSON_NAME]) [PERSON_NAME] ([PERSON_NAME] ([PERSON_NA…" at bounding box center [441, 81] width 585 height 16
select select "07642ab0-564c-47bb-824b-0ccf2da83593"
click at [149, 73] on select "Select Item... mrivera ([PERSON_NAME]) [PERSON_NAME] ([PERSON_NAME] ([PERSON_NA…" at bounding box center [441, 81] width 585 height 16
click at [183, 140] on div at bounding box center [184, 140] width 71 height 16
select select "9"
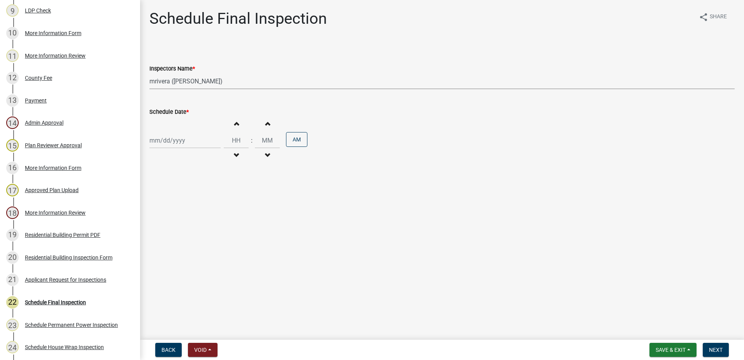
select select "2025"
click at [196, 190] on div "11" at bounding box center [194, 194] width 12 height 12
type input "[DATE]"
click at [724, 346] on button "Next" at bounding box center [716, 349] width 26 height 14
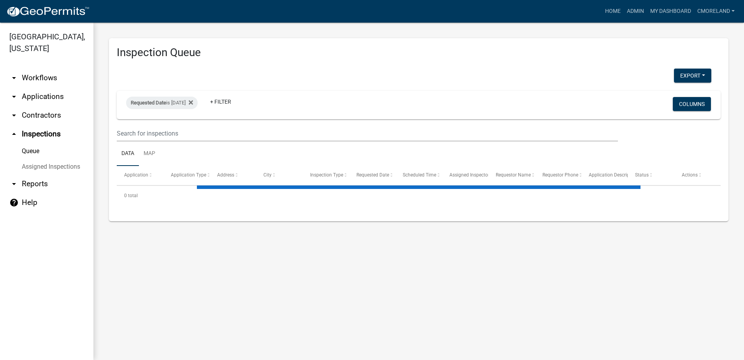
select select "2: 50"
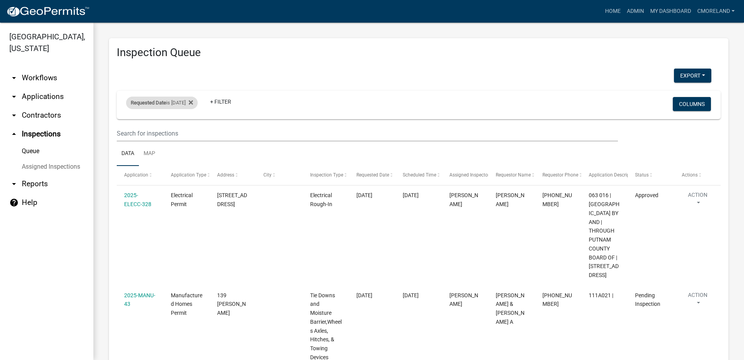
click at [193, 101] on div "Requested Date is [DATE]" at bounding box center [162, 102] width 72 height 12
click at [193, 100] on icon at bounding box center [191, 102] width 4 height 6
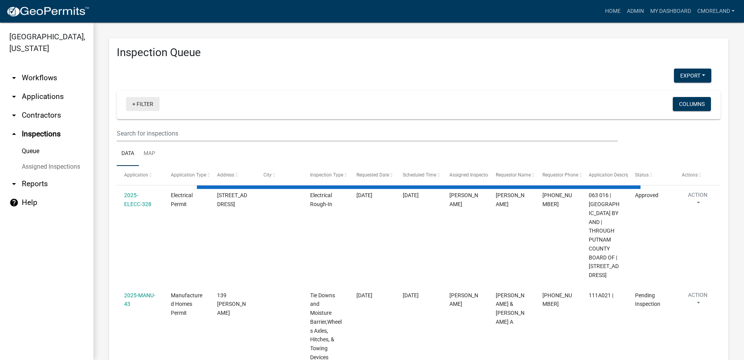
click at [149, 103] on link "+ Filter" at bounding box center [142, 104] width 33 height 14
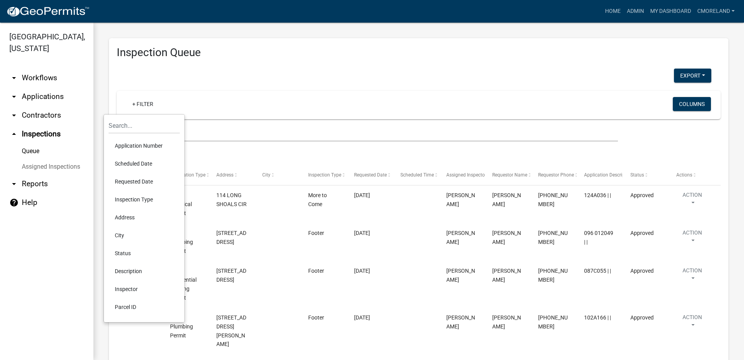
click at [145, 162] on li "Scheduled Date" at bounding box center [144, 163] width 71 height 18
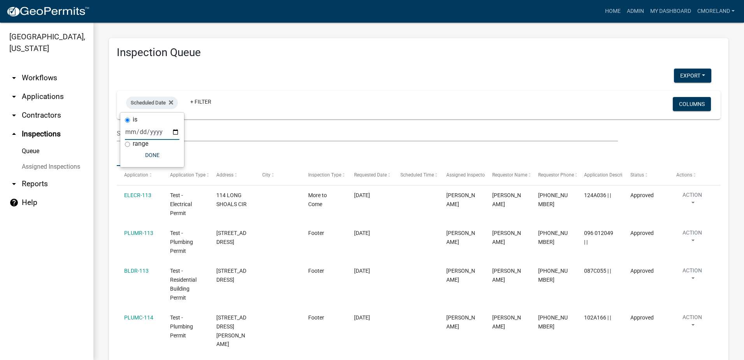
click at [173, 130] on input "date" at bounding box center [152, 132] width 54 height 16
type input "[DATE]"
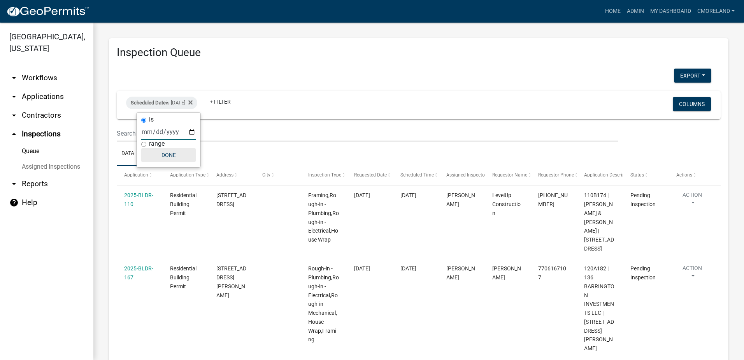
click at [175, 156] on button "Done" at bounding box center [168, 155] width 54 height 14
click at [235, 99] on link "+ Filter" at bounding box center [219, 102] width 33 height 14
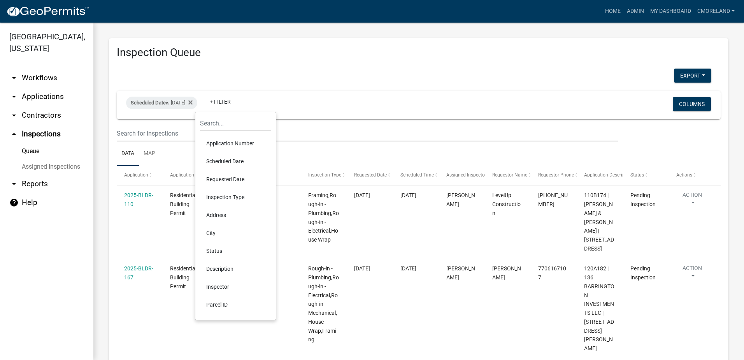
click at [213, 284] on li "Inspector" at bounding box center [235, 286] width 71 height 18
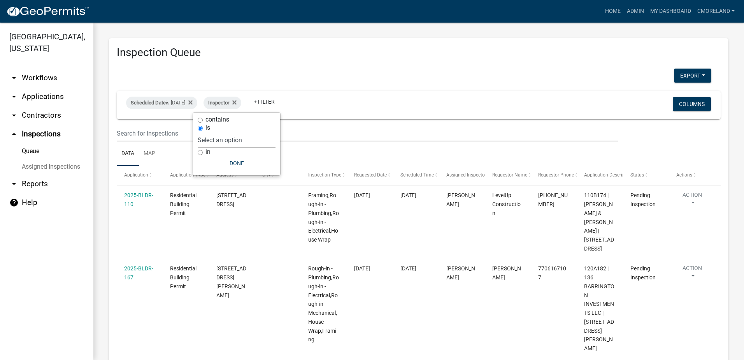
click at [259, 140] on select "Select an option None [PERSON_NAME] [PERSON_NAME] [PERSON_NAME] Quistan [PERSON…" at bounding box center [237, 140] width 78 height 16
select select "07642ab0-564c-47bb-824b-0ccf2da83593"
click at [217, 132] on select "Select an option None [PERSON_NAME] [PERSON_NAME] [PERSON_NAME] Quistan [PERSON…" at bounding box center [237, 140] width 78 height 16
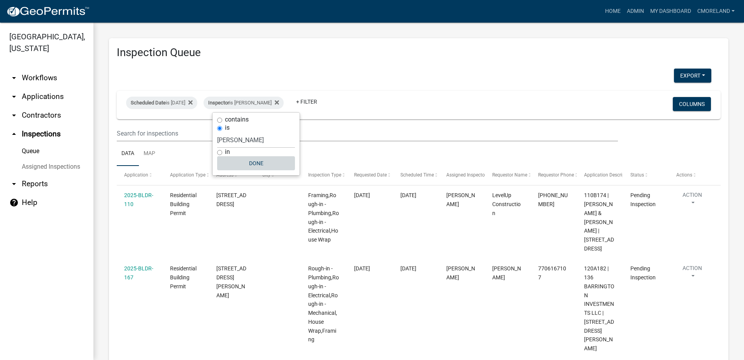
click at [248, 163] on button "Done" at bounding box center [256, 163] width 78 height 14
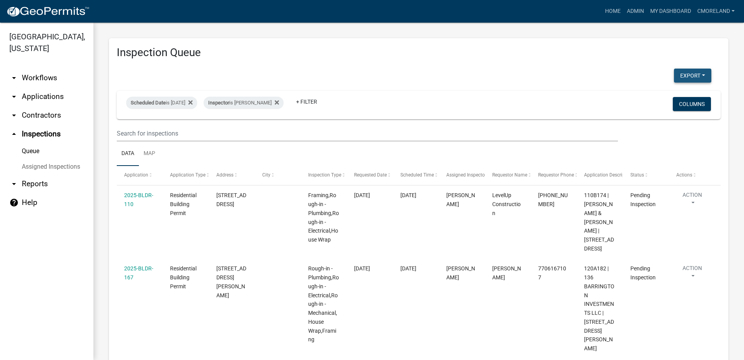
click at [675, 74] on button "Export" at bounding box center [692, 75] width 37 height 14
click at [660, 94] on button "Excel Format (.xlsx)" at bounding box center [674, 95] width 73 height 19
click at [571, 58] on h3 "Inspection Queue" at bounding box center [419, 52] width 604 height 13
click at [279, 103] on icon at bounding box center [277, 102] width 4 height 4
select select "2: 50"
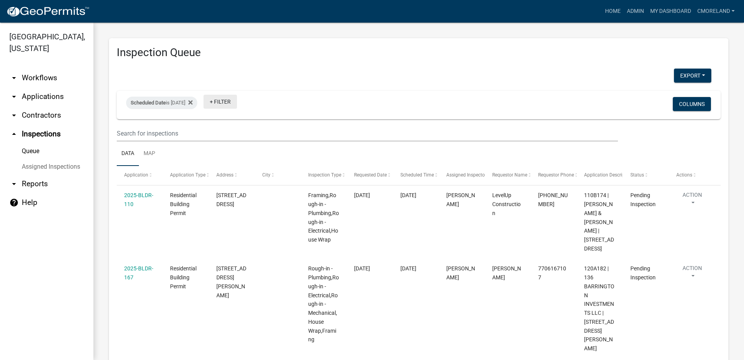
click at [237, 101] on link "+ Filter" at bounding box center [219, 102] width 33 height 14
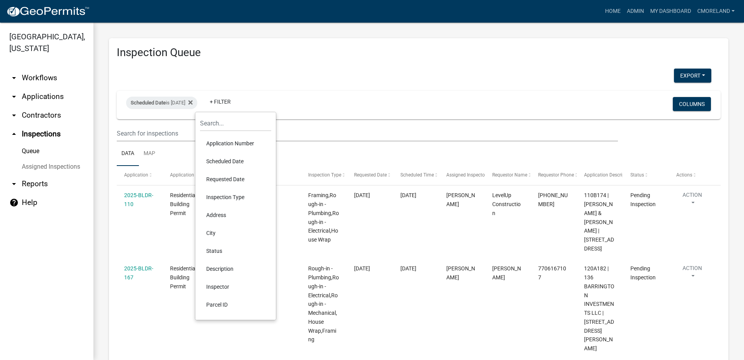
click at [226, 285] on li "Inspector" at bounding box center [235, 286] width 71 height 18
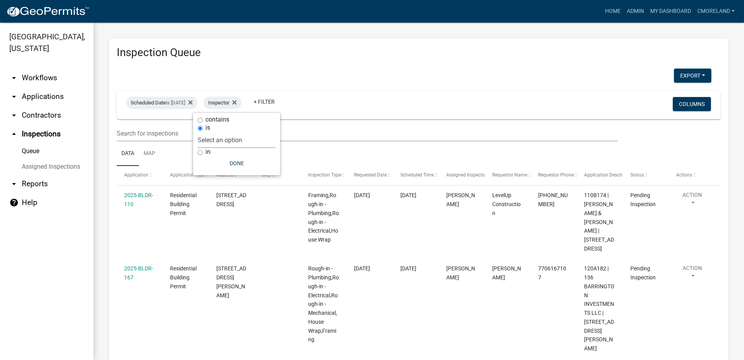
click at [261, 132] on select "Select an option None [PERSON_NAME] [PERSON_NAME] [PERSON_NAME] Quistan [PERSON…" at bounding box center [237, 140] width 78 height 16
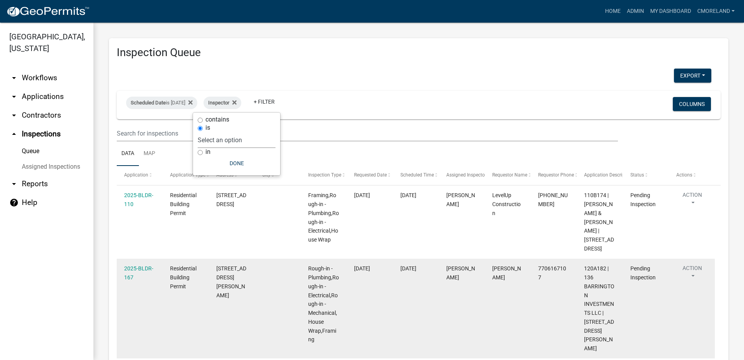
select select "a0ea4169-8540-4a2c-b9f4-cf4c1ffdeb95"
click at [221, 132] on select "Select an option None [PERSON_NAME] [PERSON_NAME] [PERSON_NAME] Quistan [PERSON…" at bounding box center [237, 140] width 78 height 16
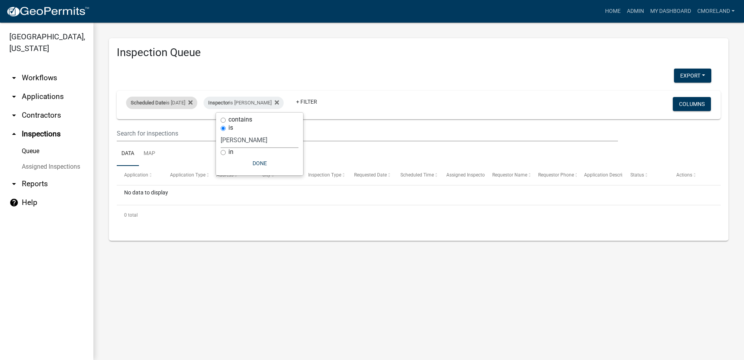
click at [180, 102] on div "Scheduled Date is [DATE]" at bounding box center [161, 102] width 71 height 12
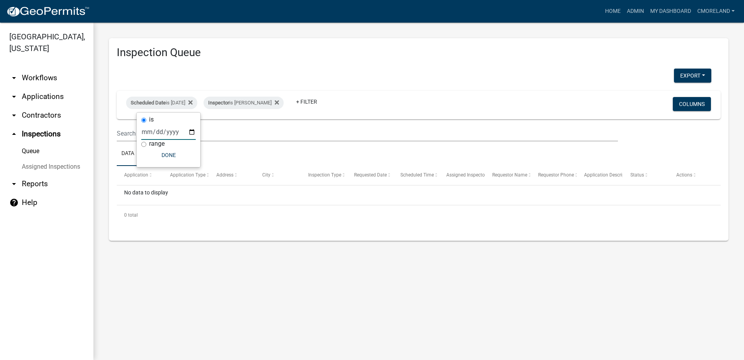
click at [191, 132] on input "[DATE]" at bounding box center [168, 132] width 54 height 16
type input "[DATE]"
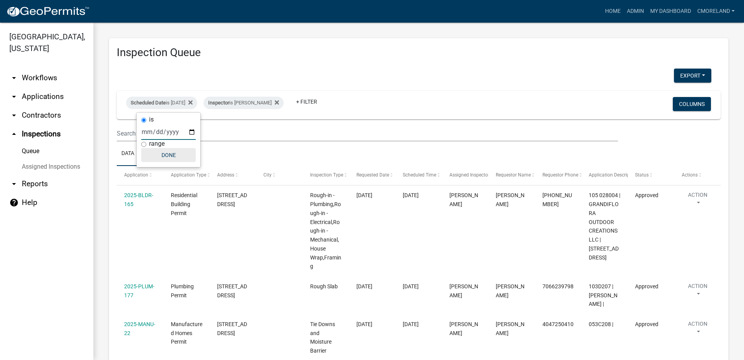
click at [175, 153] on button "Done" at bounding box center [168, 155] width 54 height 14
click at [188, 103] on div "Scheduled Date is [DATE]" at bounding box center [161, 102] width 71 height 12
click at [191, 130] on input "[DATE]" at bounding box center [168, 132] width 54 height 16
type input "[DATE]"
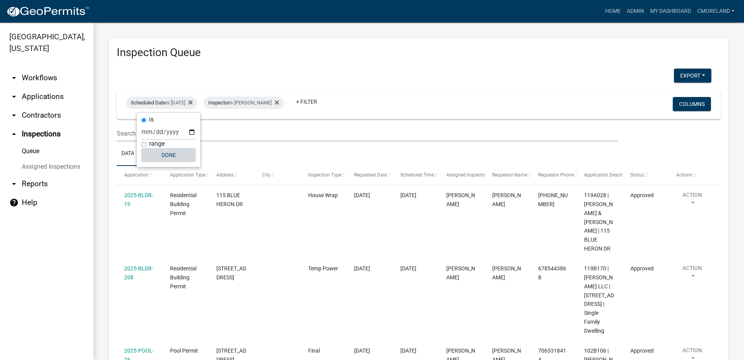
click at [171, 154] on button "Done" at bounding box center [168, 155] width 54 height 14
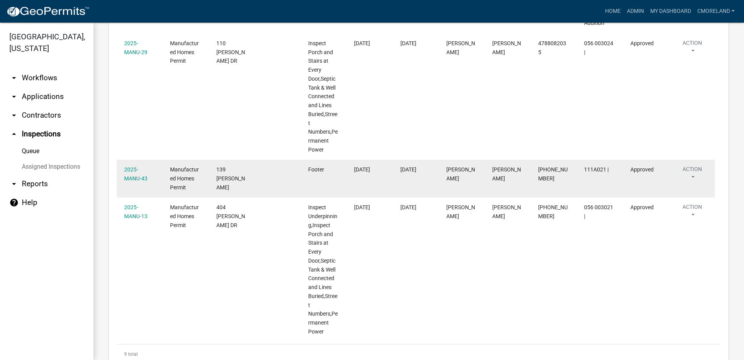
scroll to position [750, 0]
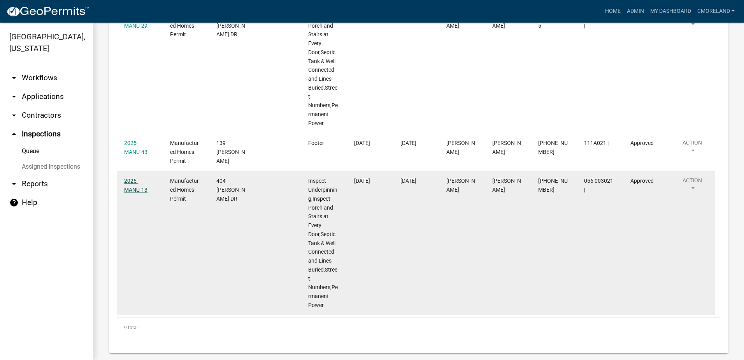
click at [142, 178] on link "2025-MANU-13" at bounding box center [135, 184] width 23 height 15
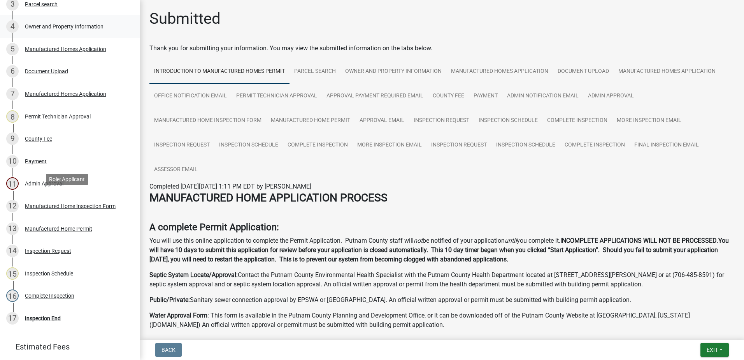
scroll to position [233, 0]
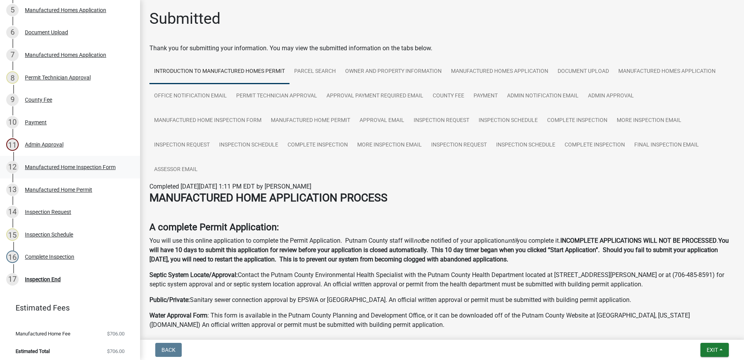
click at [69, 167] on div "Manufactured Home Inspection Form" at bounding box center [70, 166] width 91 height 5
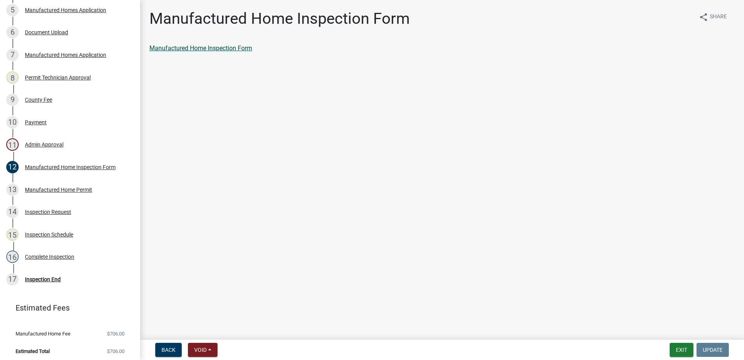
click at [221, 47] on link "Manufactured Home Inspection Form" at bounding box center [200, 47] width 103 height 7
click at [53, 54] on div "Manufactured Homes Application" at bounding box center [65, 54] width 81 height 5
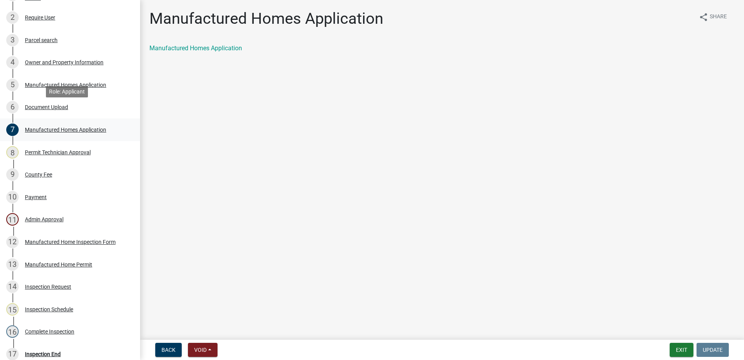
scroll to position [156, 0]
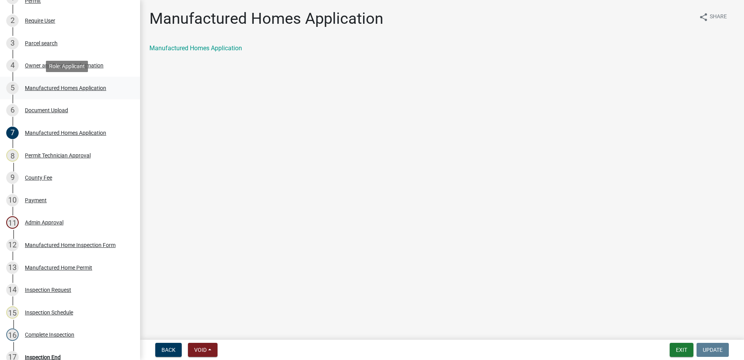
click at [60, 86] on div "Manufactured Homes Application" at bounding box center [65, 87] width 81 height 5
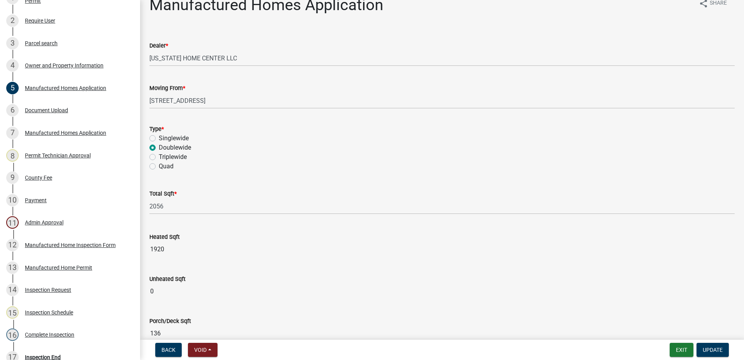
scroll to position [0, 0]
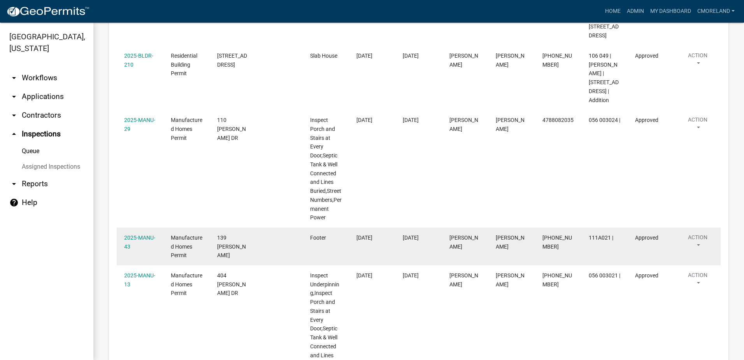
scroll to position [625, 0]
